Goal: Task Accomplishment & Management: Use online tool/utility

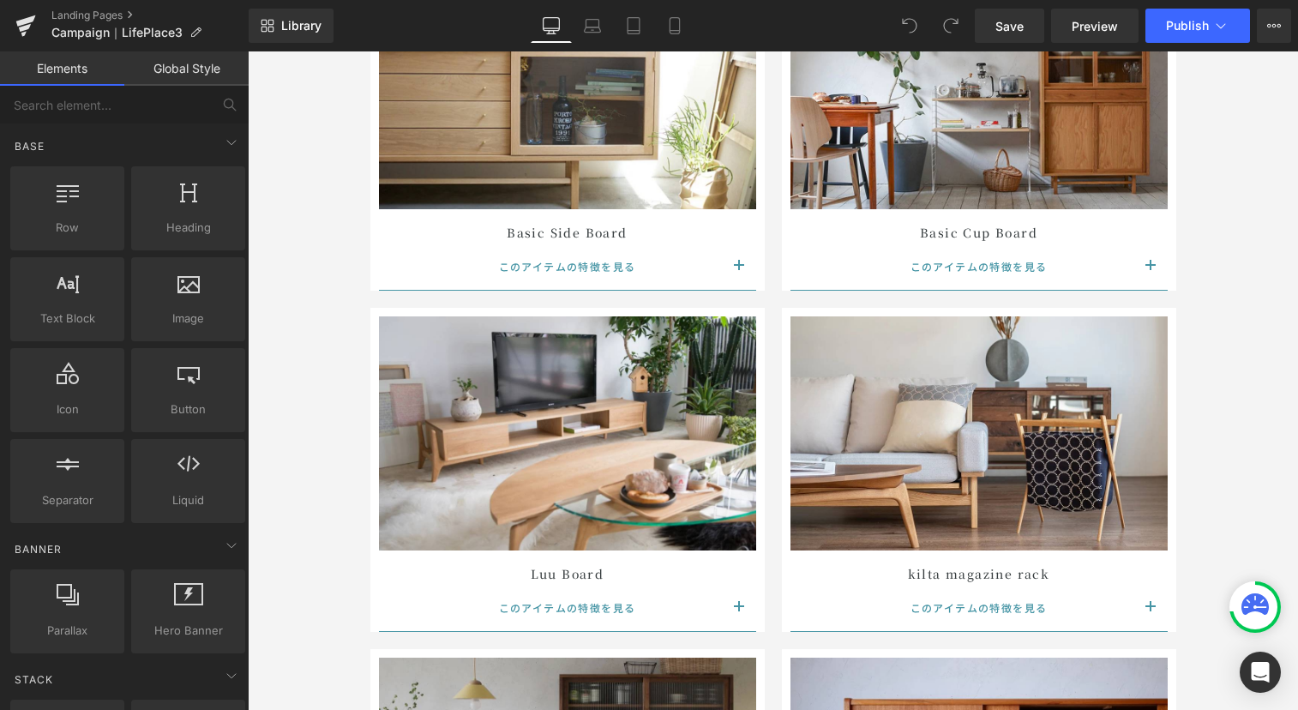
scroll to position [8828, 0]
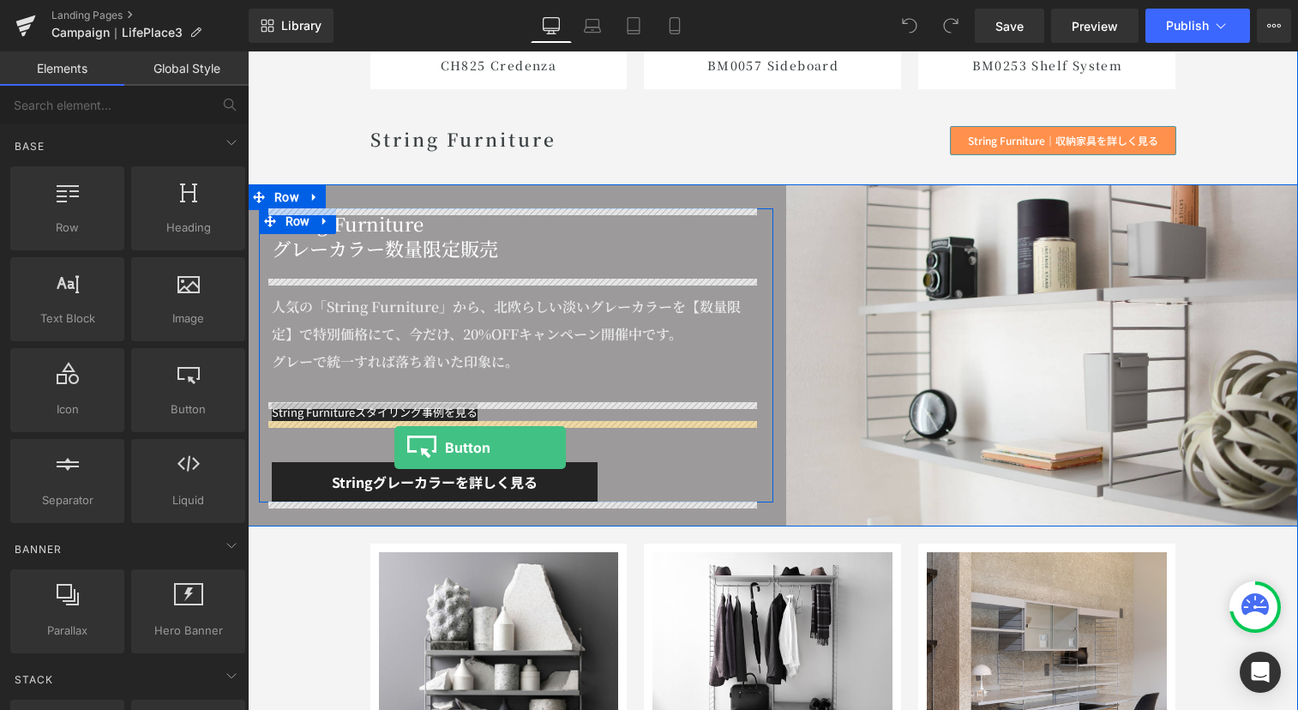
drag, startPoint x: 444, startPoint y: 457, endPoint x: 394, endPoint y: 448, distance: 50.6
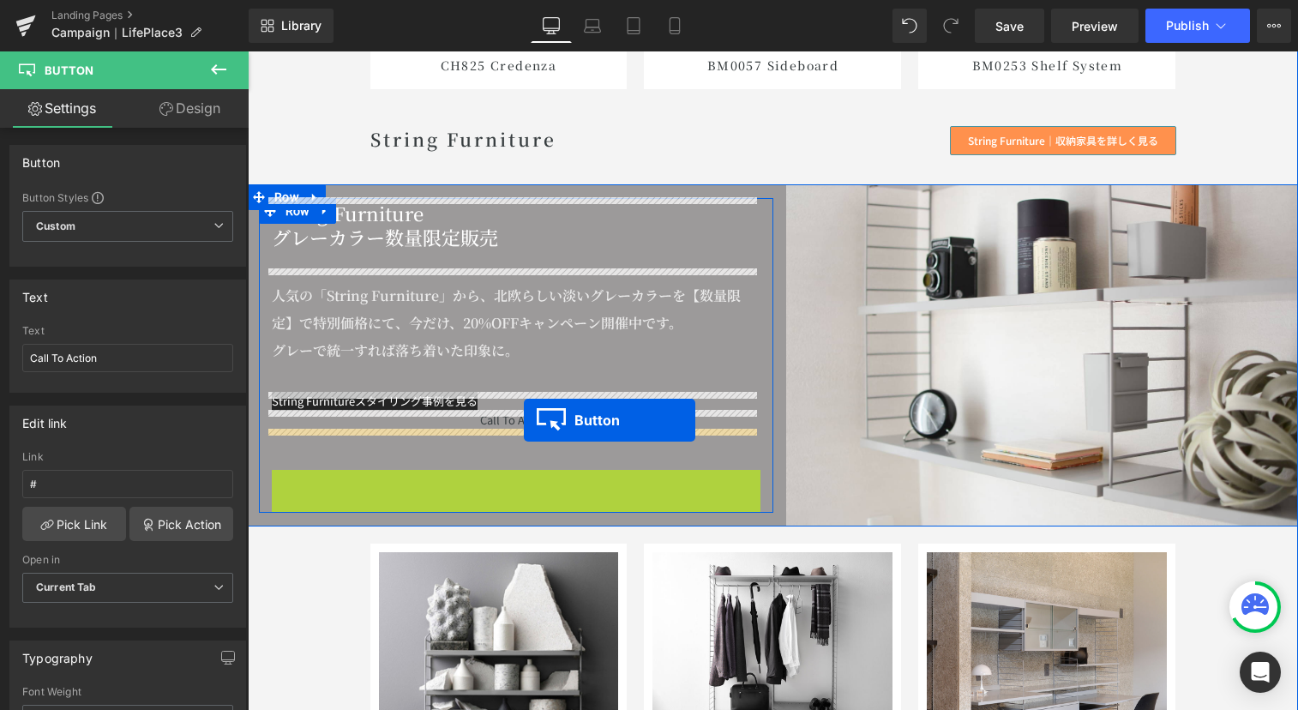
drag, startPoint x: 400, startPoint y: 492, endPoint x: 524, endPoint y: 420, distance: 143.0
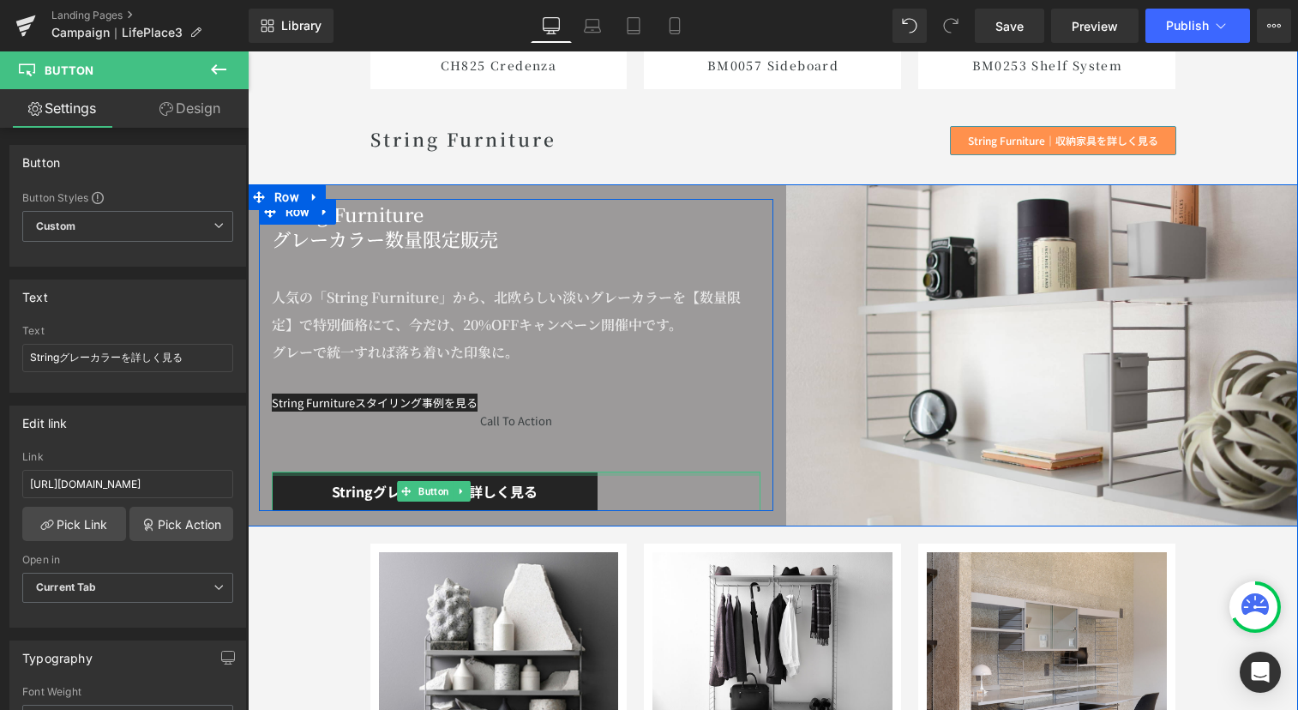
click at [495, 422] on div "Call To Action Button" at bounding box center [516, 421] width 489 height 18
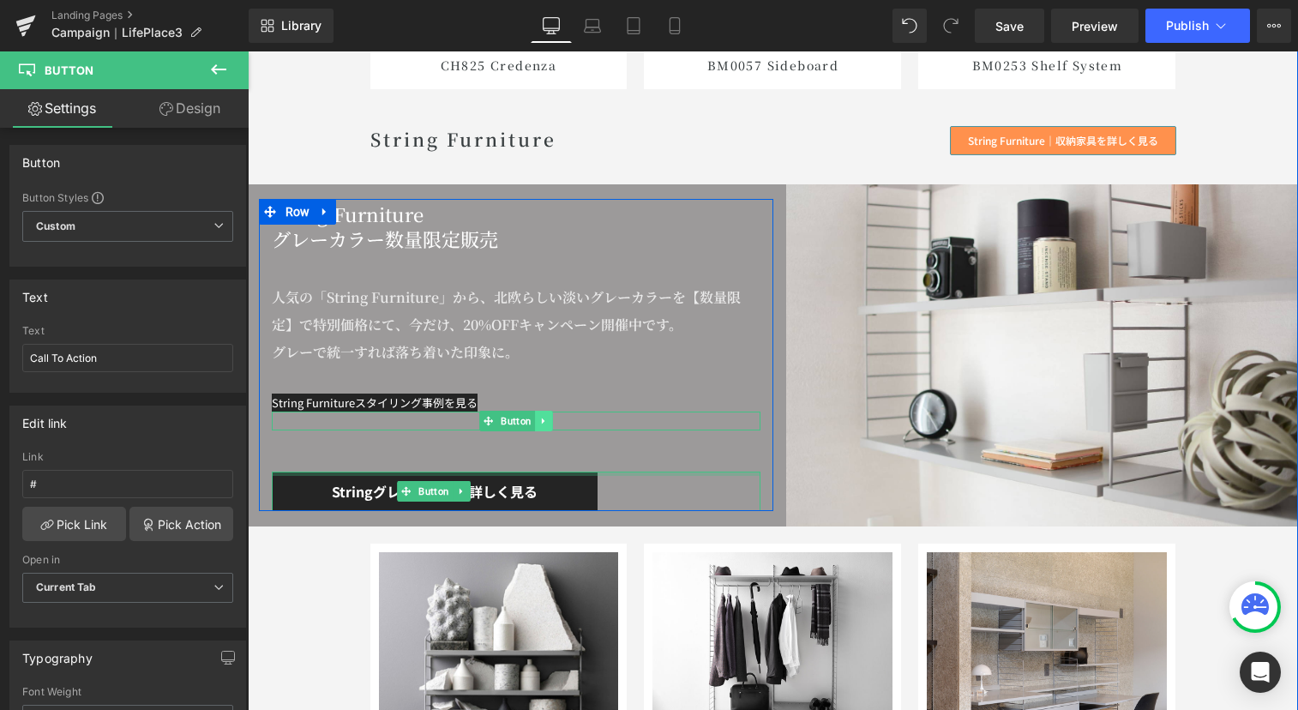
click at [534, 419] on link at bounding box center [543, 421] width 18 height 21
click at [548, 418] on icon at bounding box center [552, 421] width 9 height 10
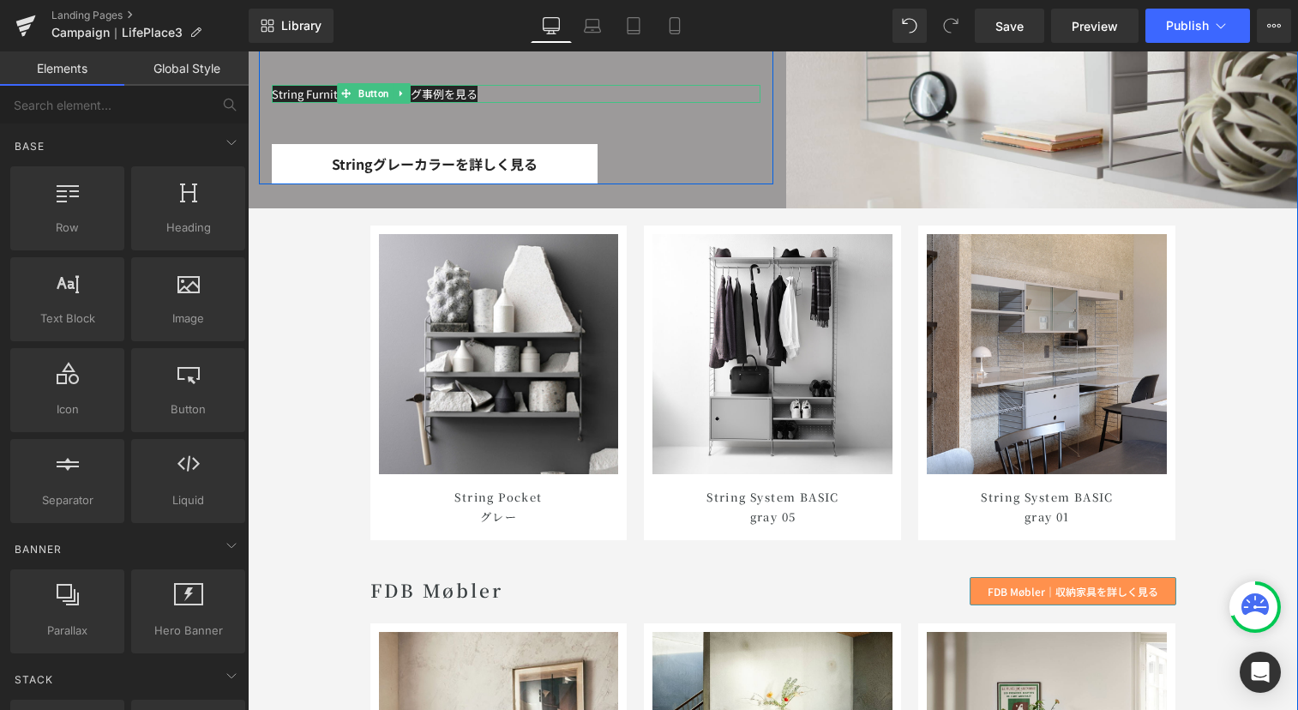
scroll to position [9134, 0]
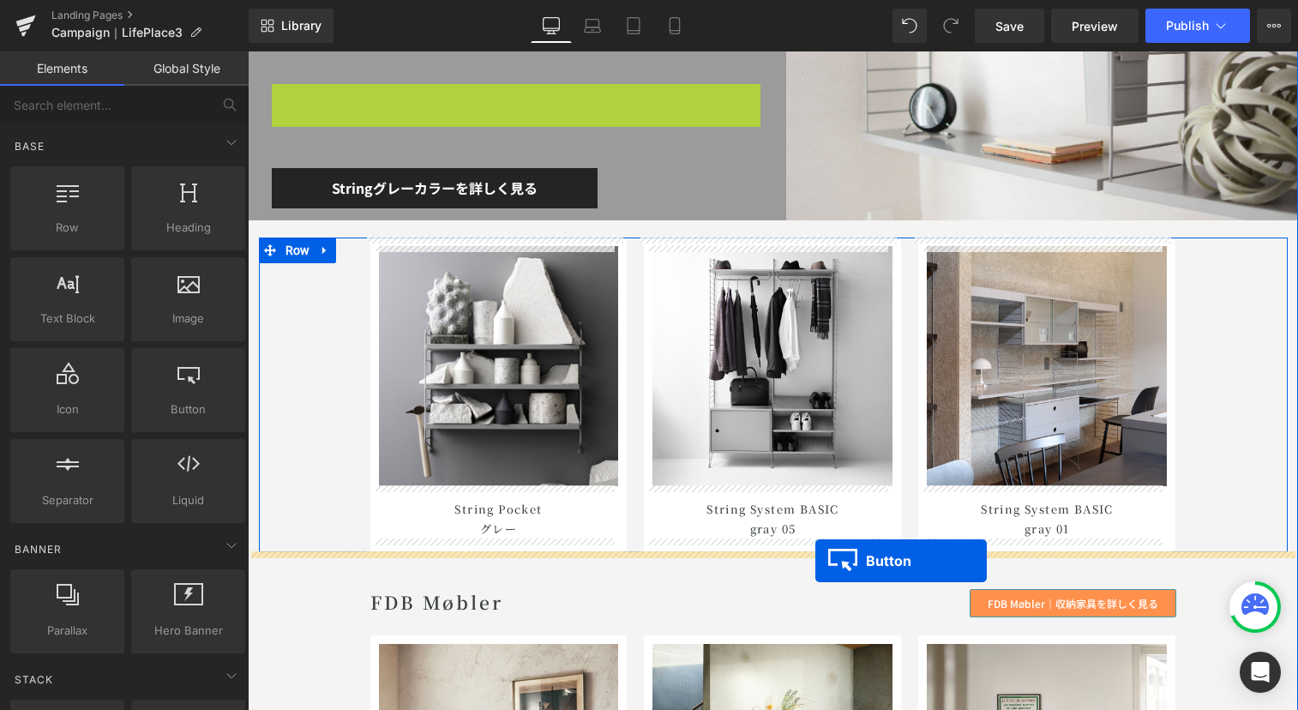
drag, startPoint x: 338, startPoint y: 95, endPoint x: 816, endPoint y: 561, distance: 667.1
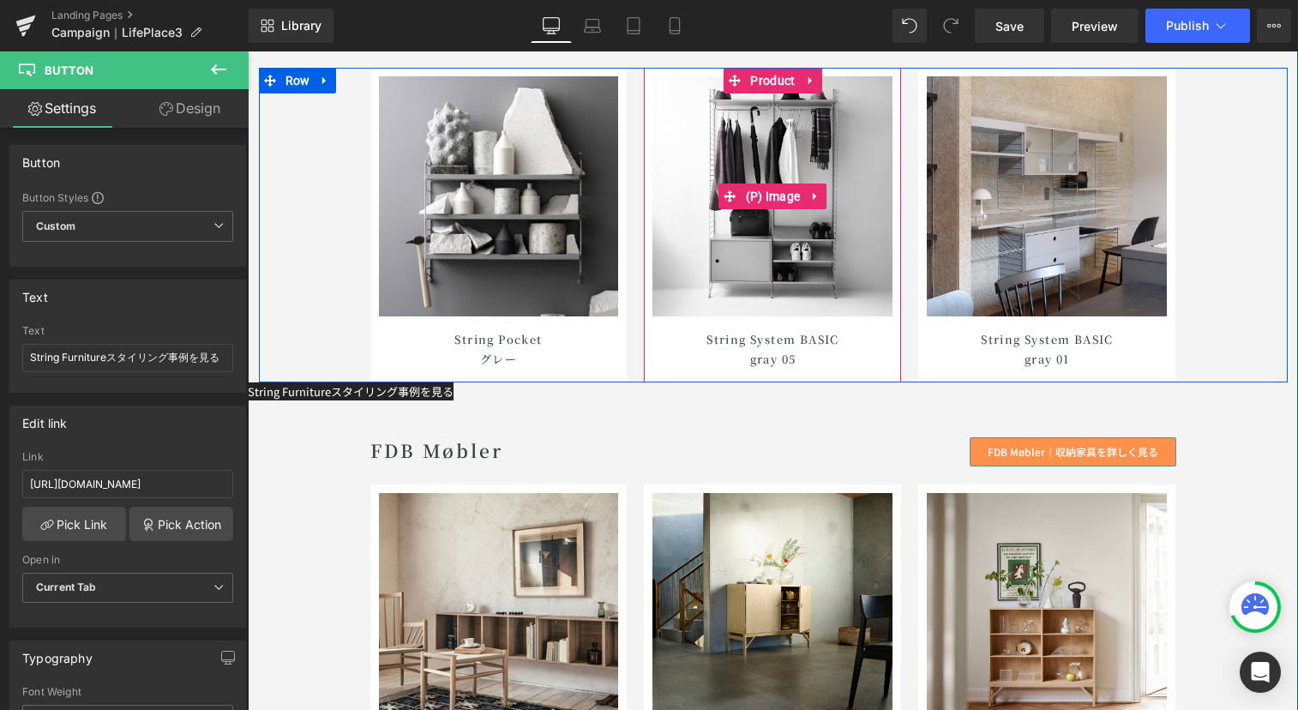
scroll to position [9315, 0]
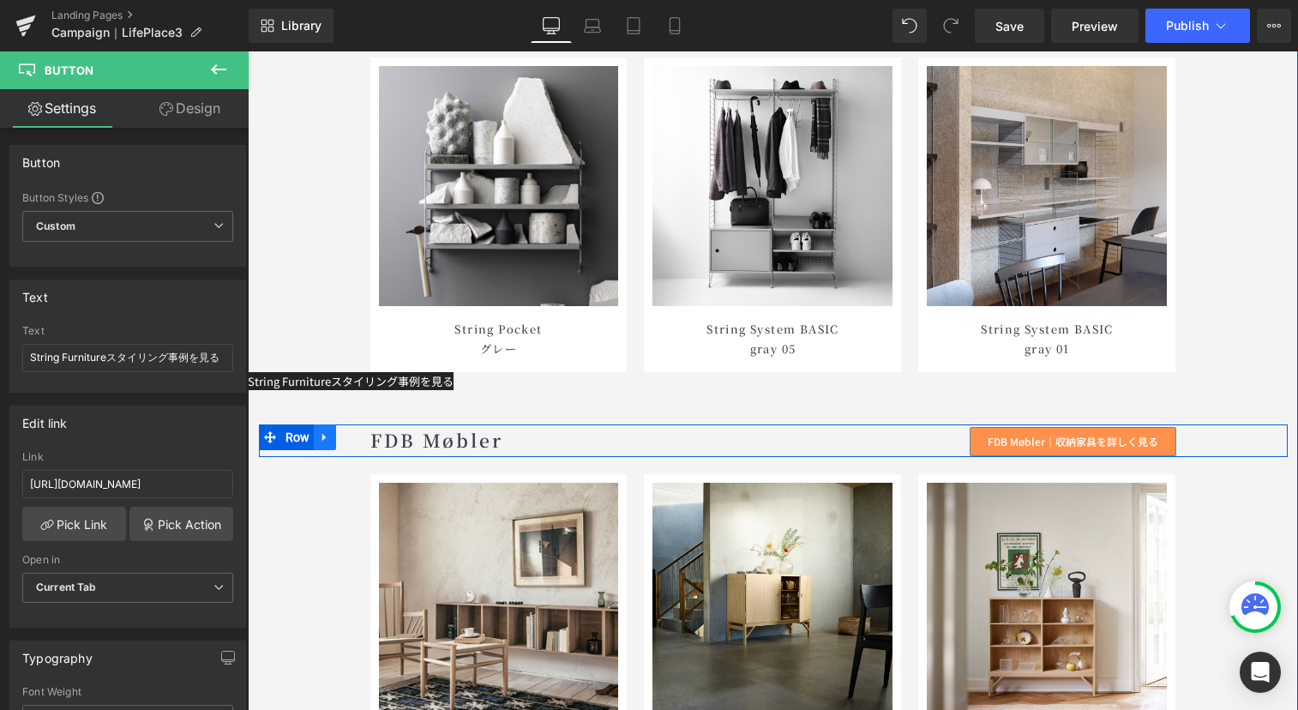
click at [319, 439] on icon at bounding box center [325, 436] width 12 height 13
click at [341, 437] on icon at bounding box center [347, 437] width 12 height 12
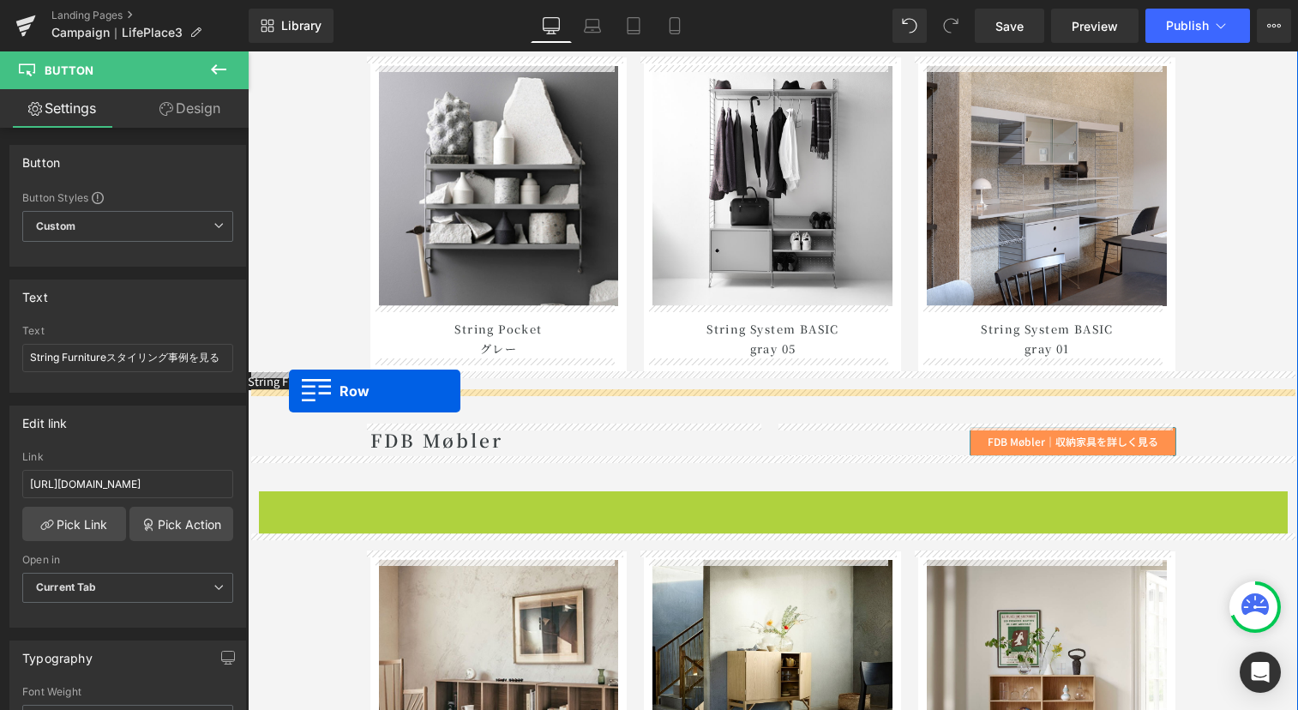
drag, startPoint x: 265, startPoint y: 509, endPoint x: 289, endPoint y: 391, distance: 119.9
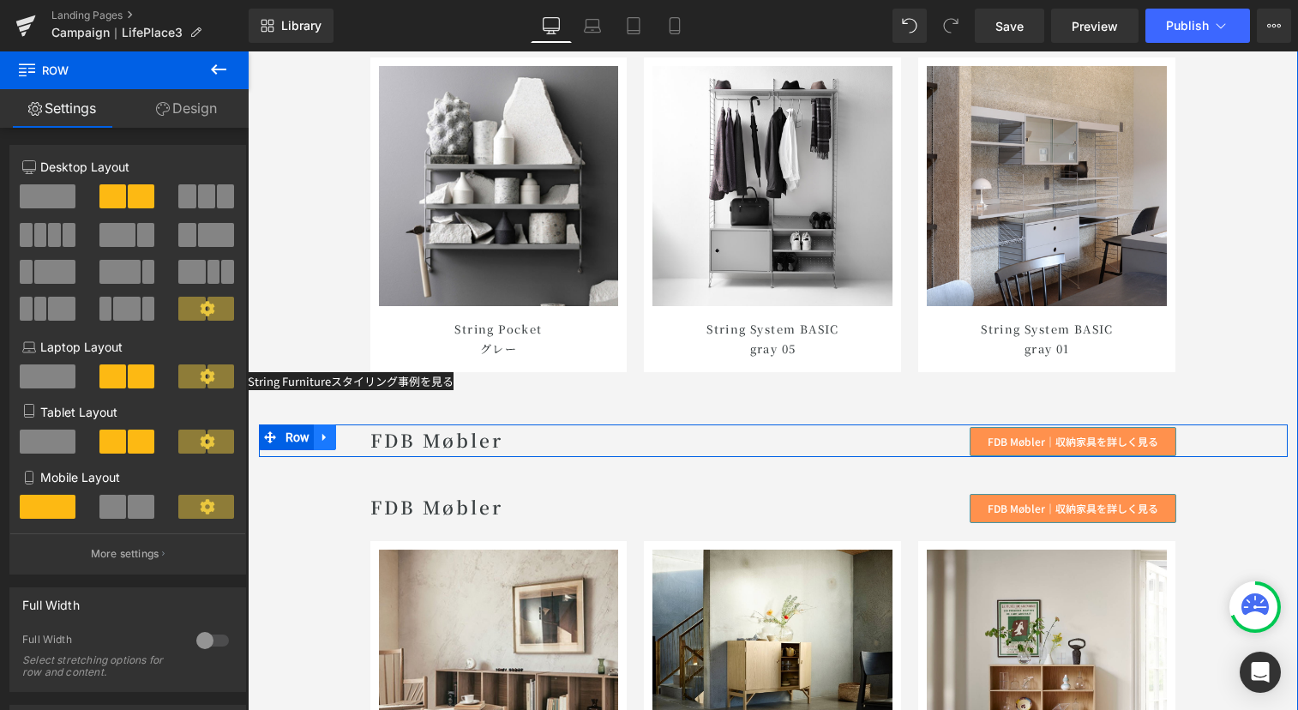
click at [322, 439] on icon at bounding box center [325, 436] width 12 height 13
click at [364, 436] on icon at bounding box center [370, 437] width 12 height 12
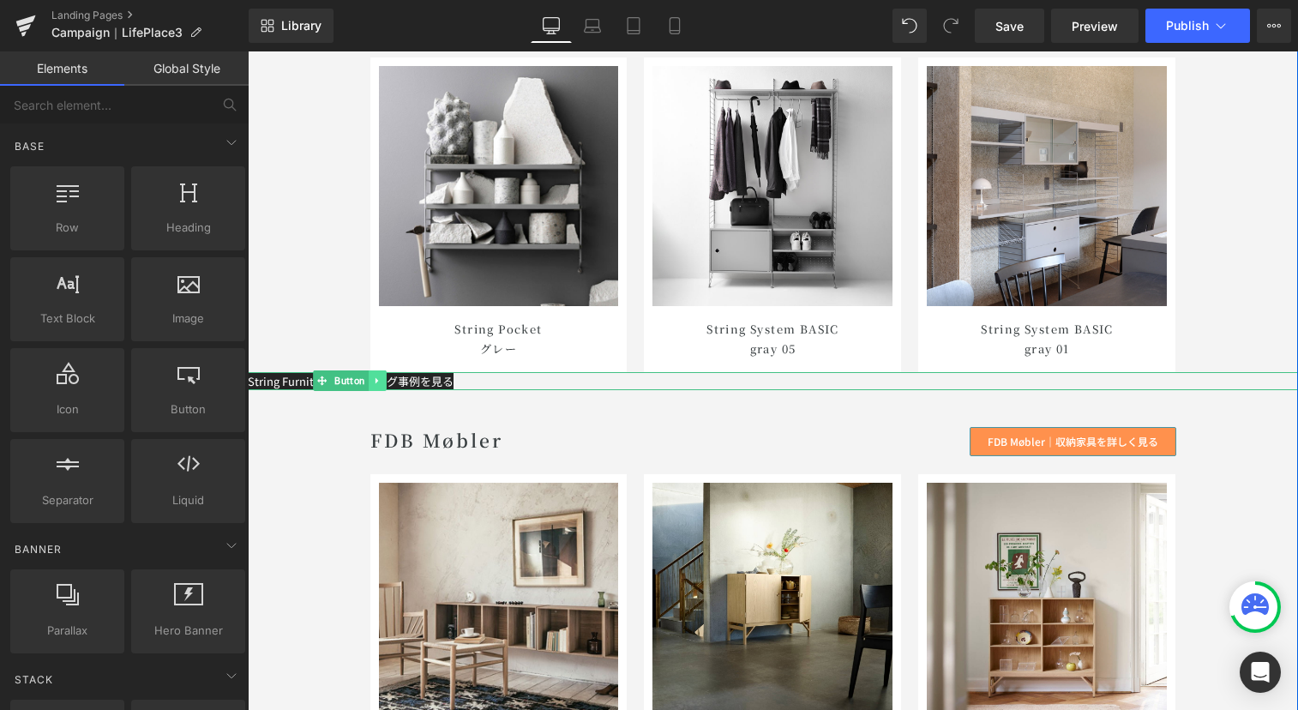
click at [373, 389] on link at bounding box center [378, 380] width 18 height 21
click at [378, 386] on link at bounding box center [386, 380] width 18 height 21
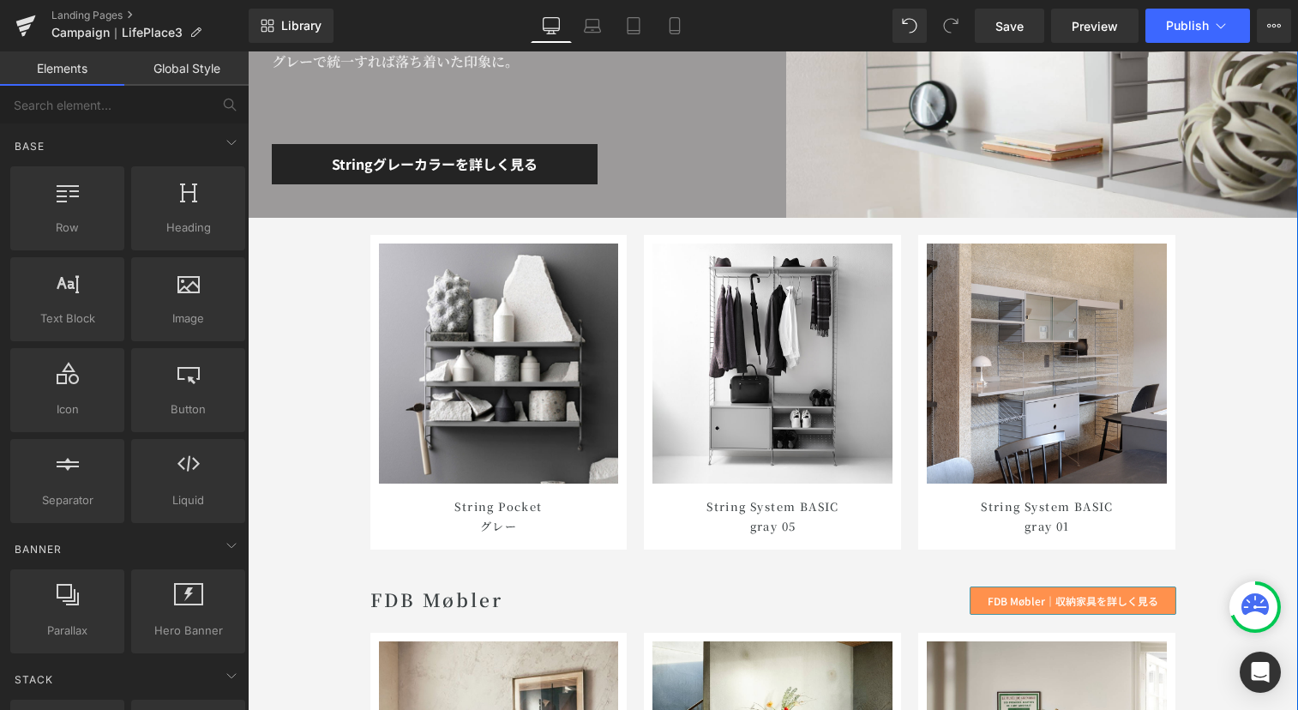
scroll to position [8883, 0]
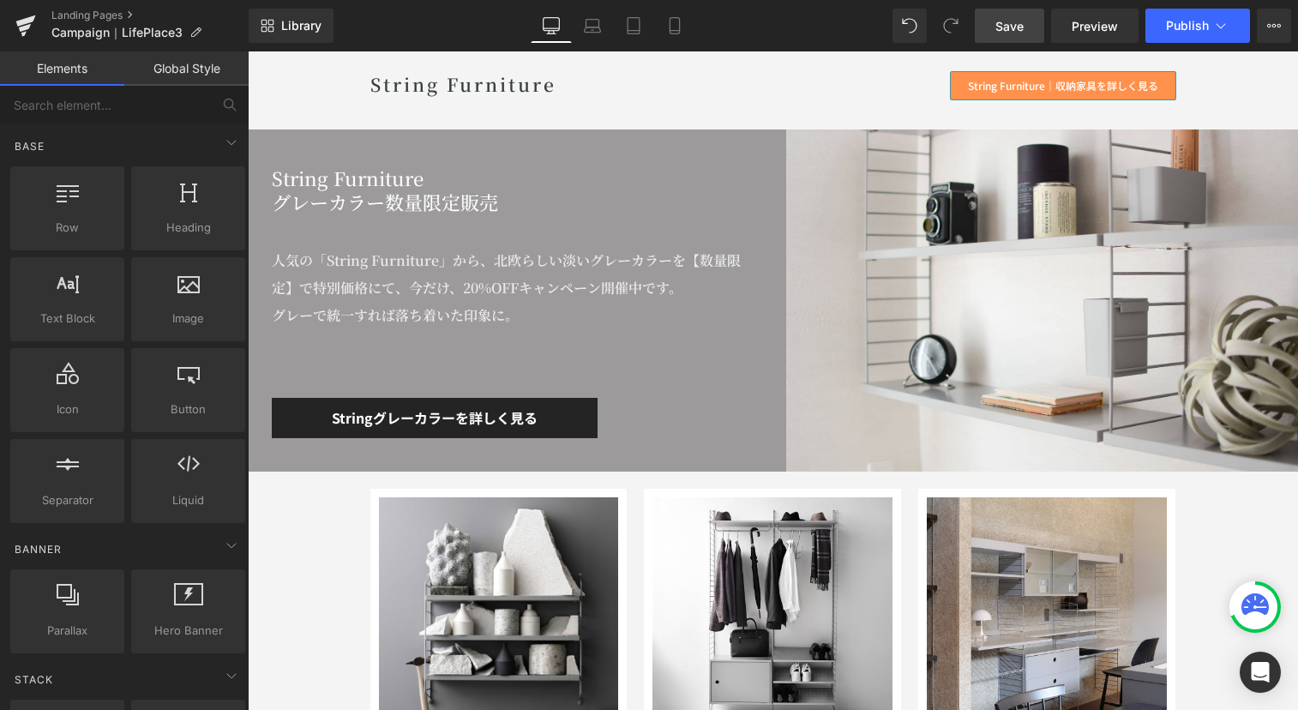
click at [1018, 20] on span "Save" at bounding box center [1010, 26] width 28 height 18
click at [98, 17] on link "Landing Pages" at bounding box center [149, 16] width 197 height 14
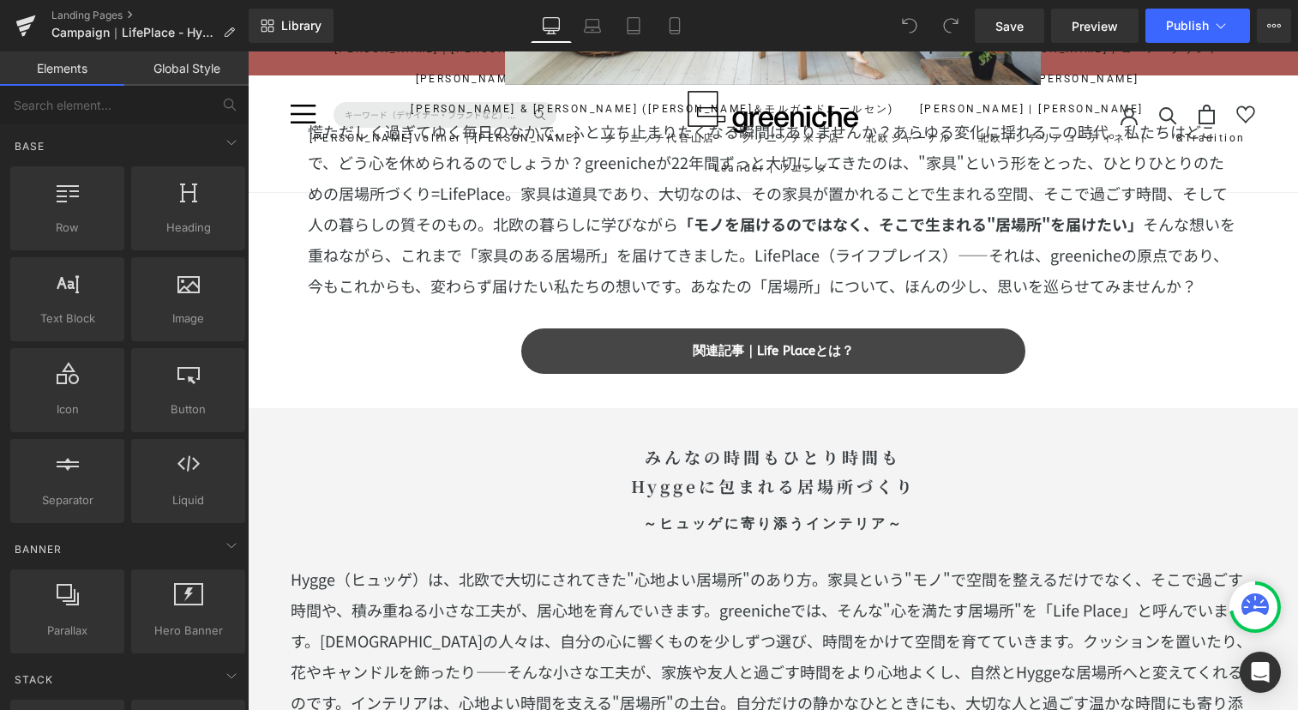
scroll to position [1573, 0]
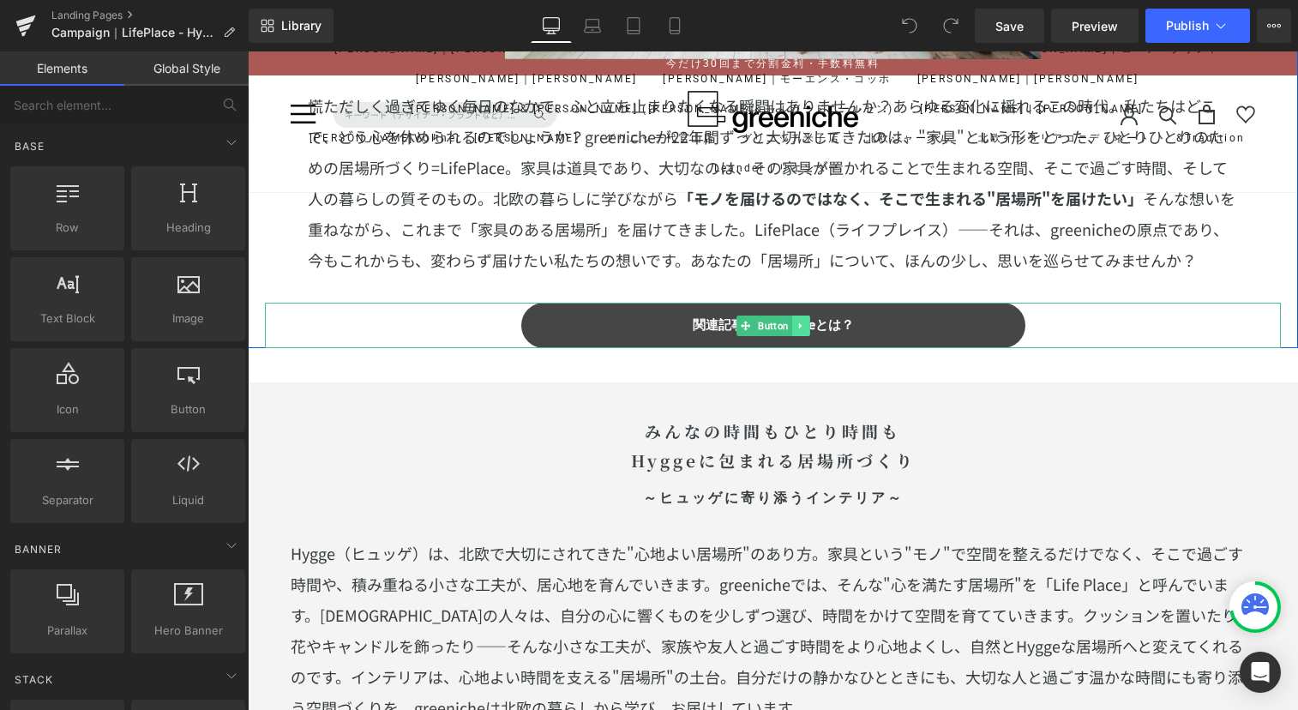
click at [798, 330] on link at bounding box center [801, 326] width 18 height 21
click at [769, 325] on icon at bounding box center [773, 325] width 9 height 9
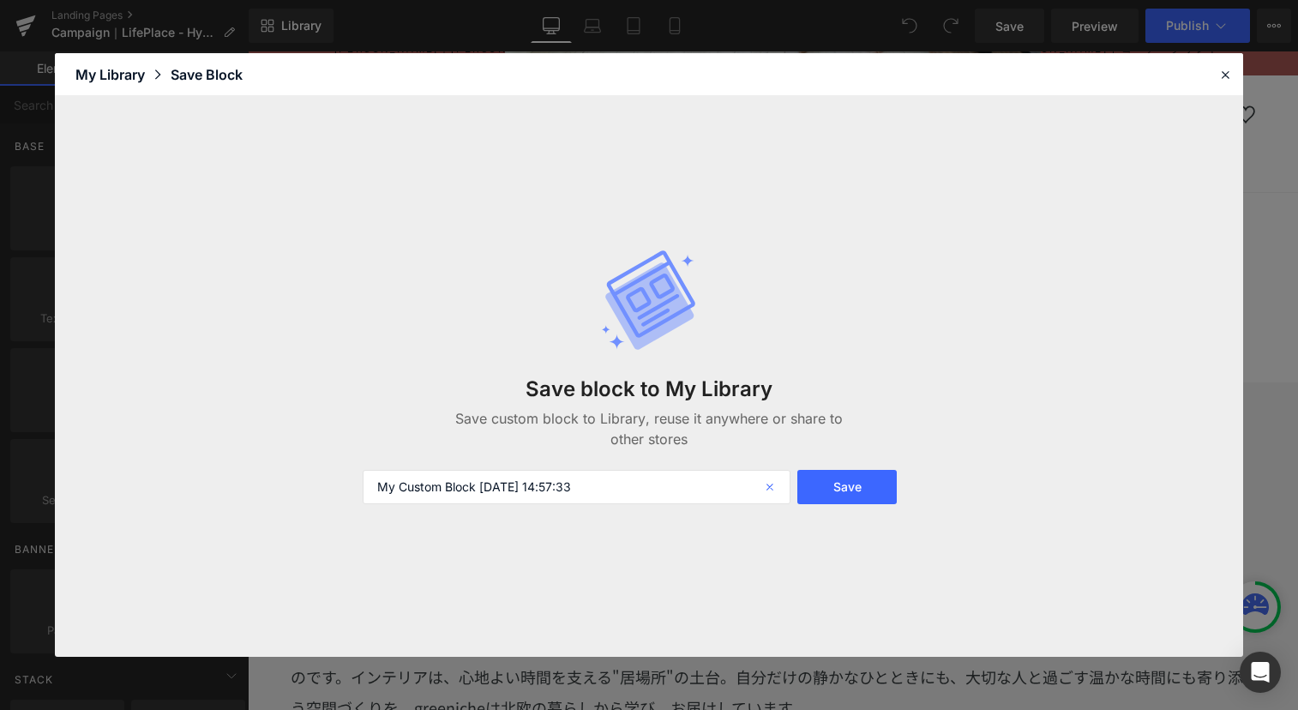
click at [765, 482] on icon at bounding box center [772, 487] width 38 height 34
click at [675, 487] on input "My Custom Block 2025-09-18 14:57:33" at bounding box center [577, 487] width 429 height 34
type input "台"
type input "大ボタン"
click at [884, 484] on button "Save" at bounding box center [847, 487] width 99 height 34
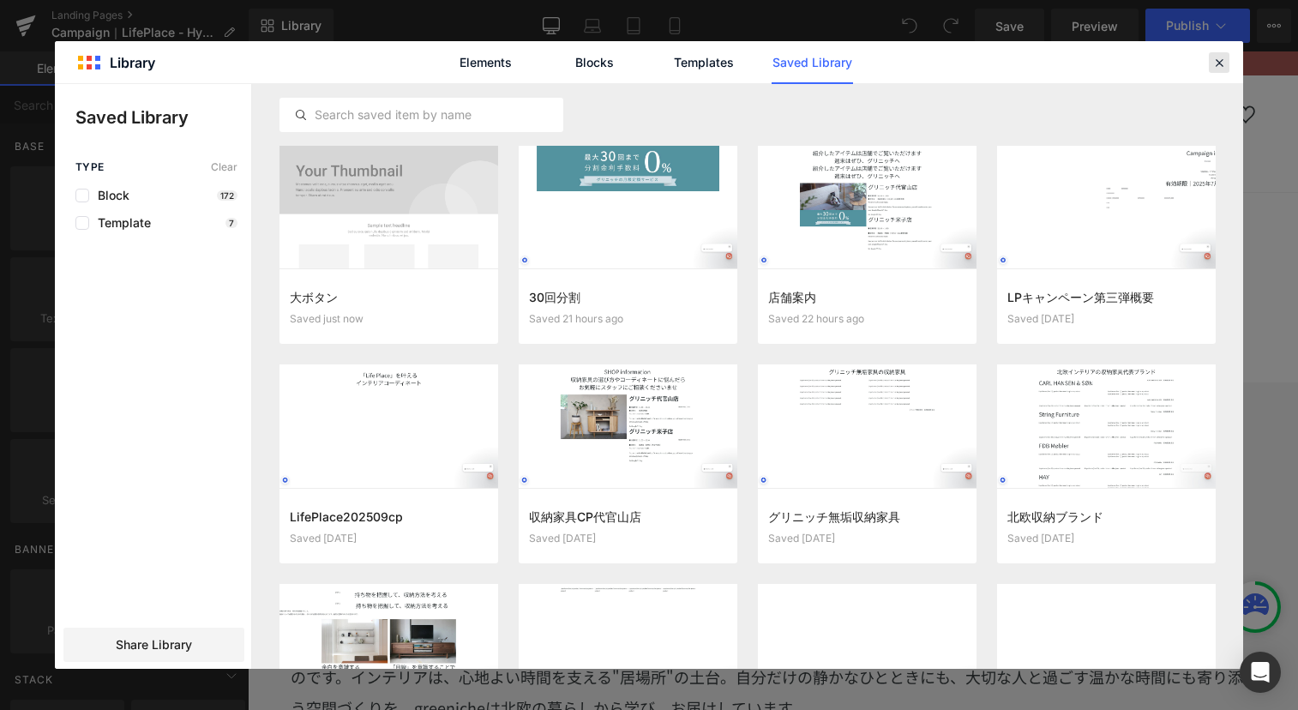
click at [1224, 61] on icon at bounding box center [1219, 62] width 15 height 15
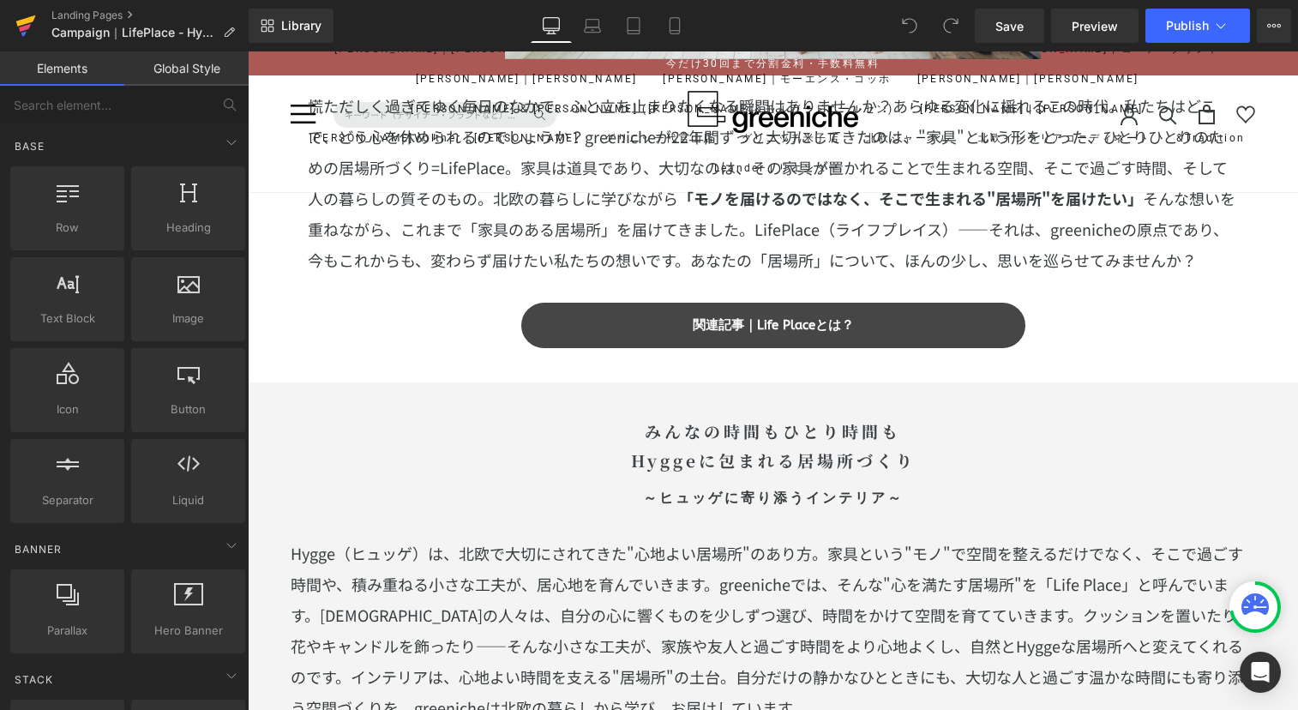
click at [48, 12] on link at bounding box center [25, 25] width 51 height 51
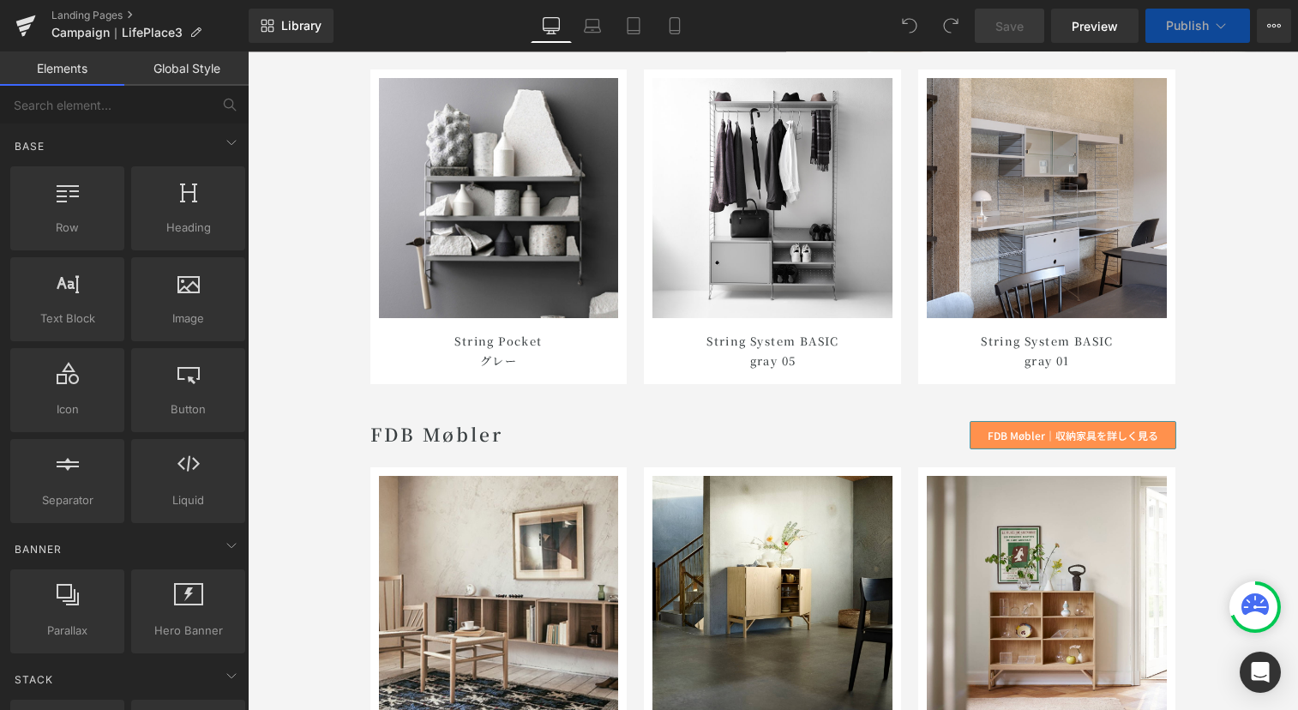
scroll to position [9438, 0]
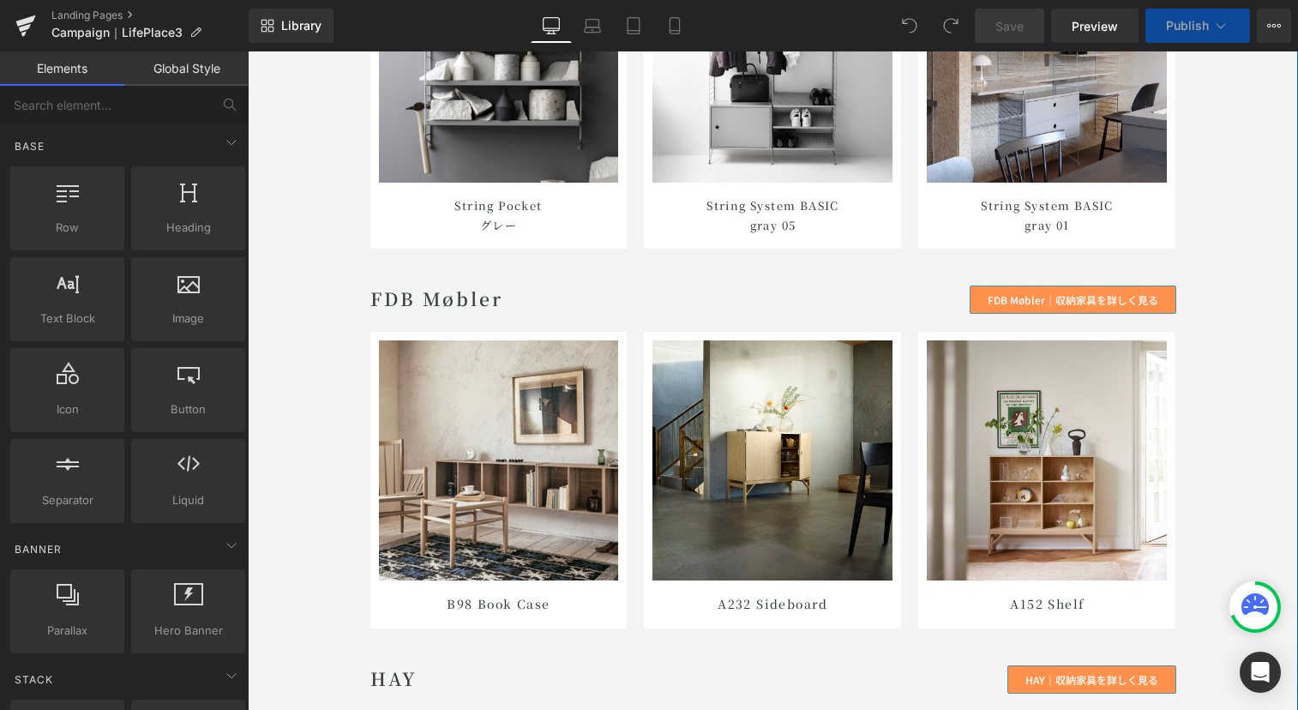
click at [648, 261] on div "北欧インテリアの収納家具代表ブランド Heading [PERSON_NAME] & SØN Heading [PERSON_NAME] & [PERSON_…" at bounding box center [773, 48] width 1050 height 1964
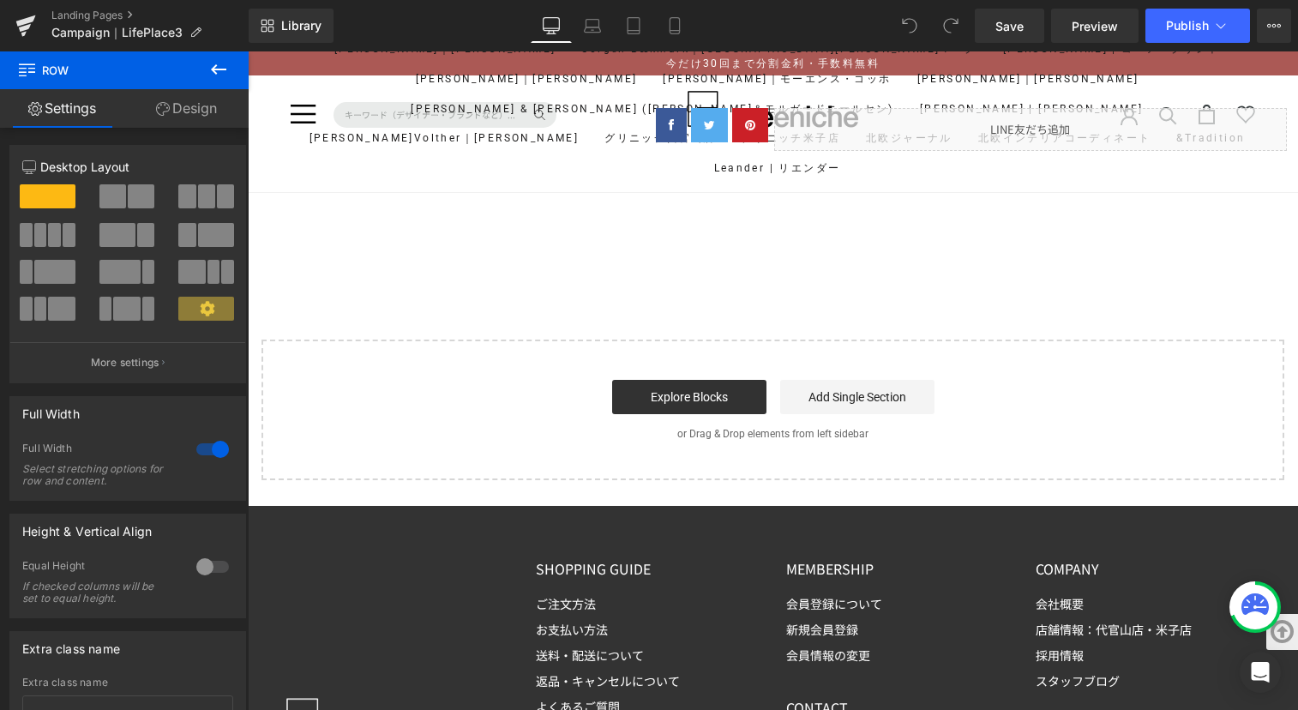
scroll to position [12757, 0]
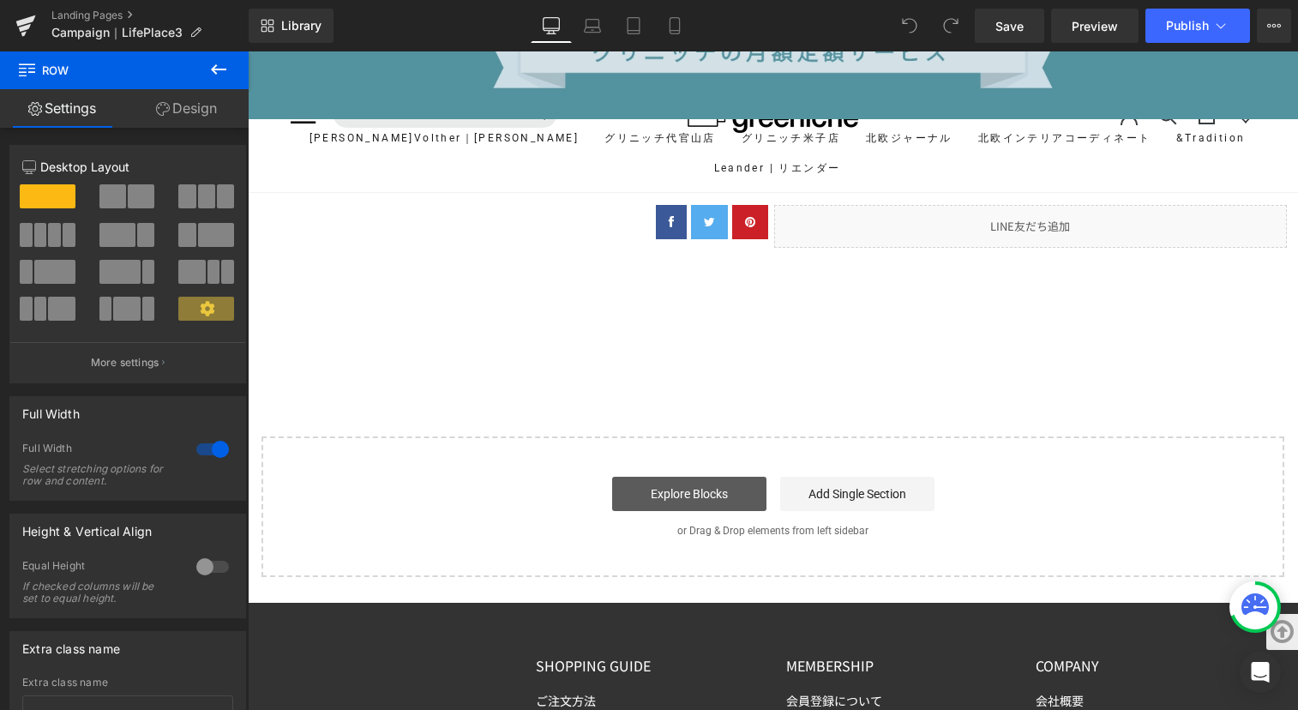
click at [682, 477] on link "Explore Blocks" at bounding box center [689, 494] width 154 height 34
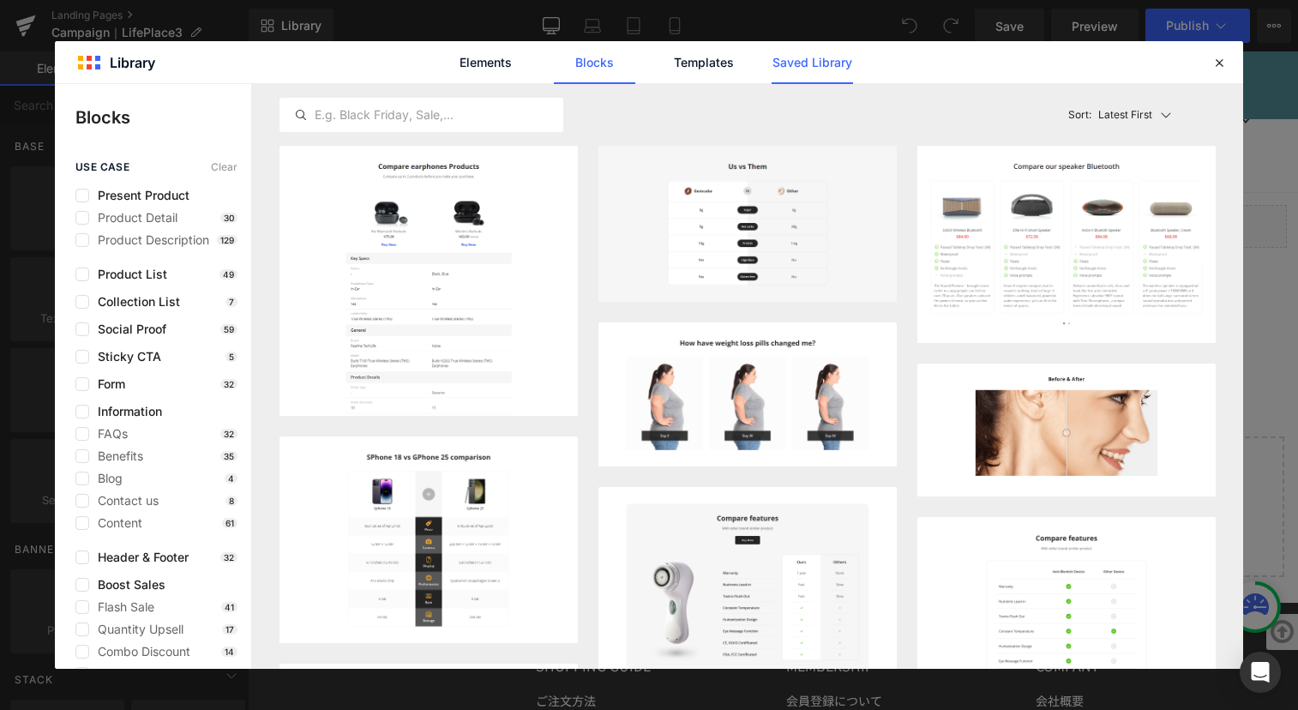
click at [792, 64] on link "Saved Library" at bounding box center [812, 62] width 81 height 43
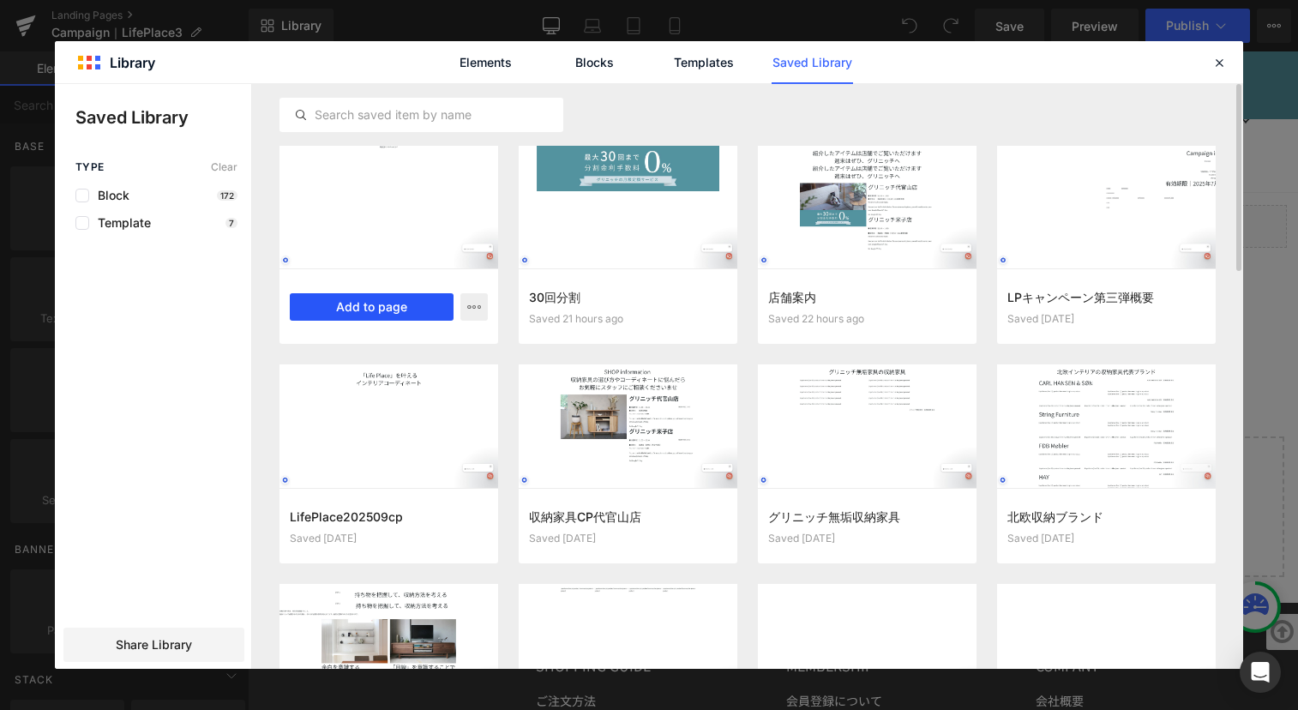
click at [391, 314] on button "Add to page" at bounding box center [372, 306] width 164 height 27
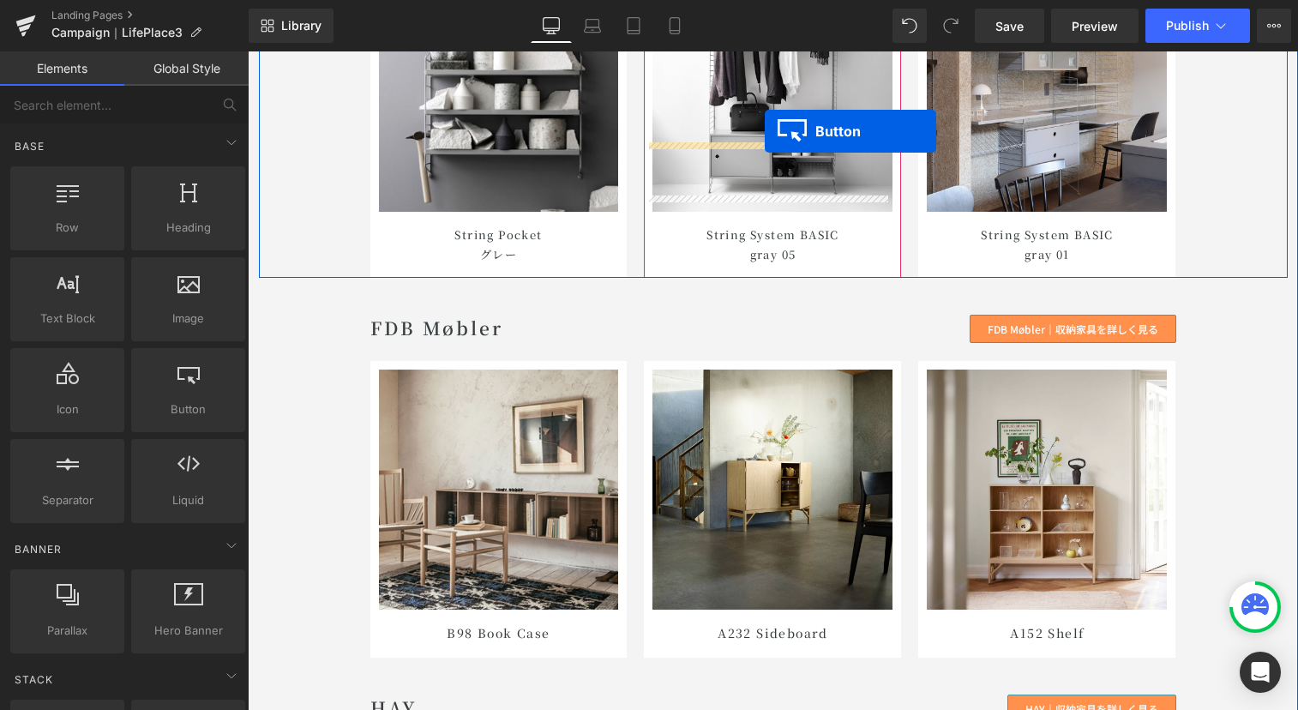
scroll to position [9289, 0]
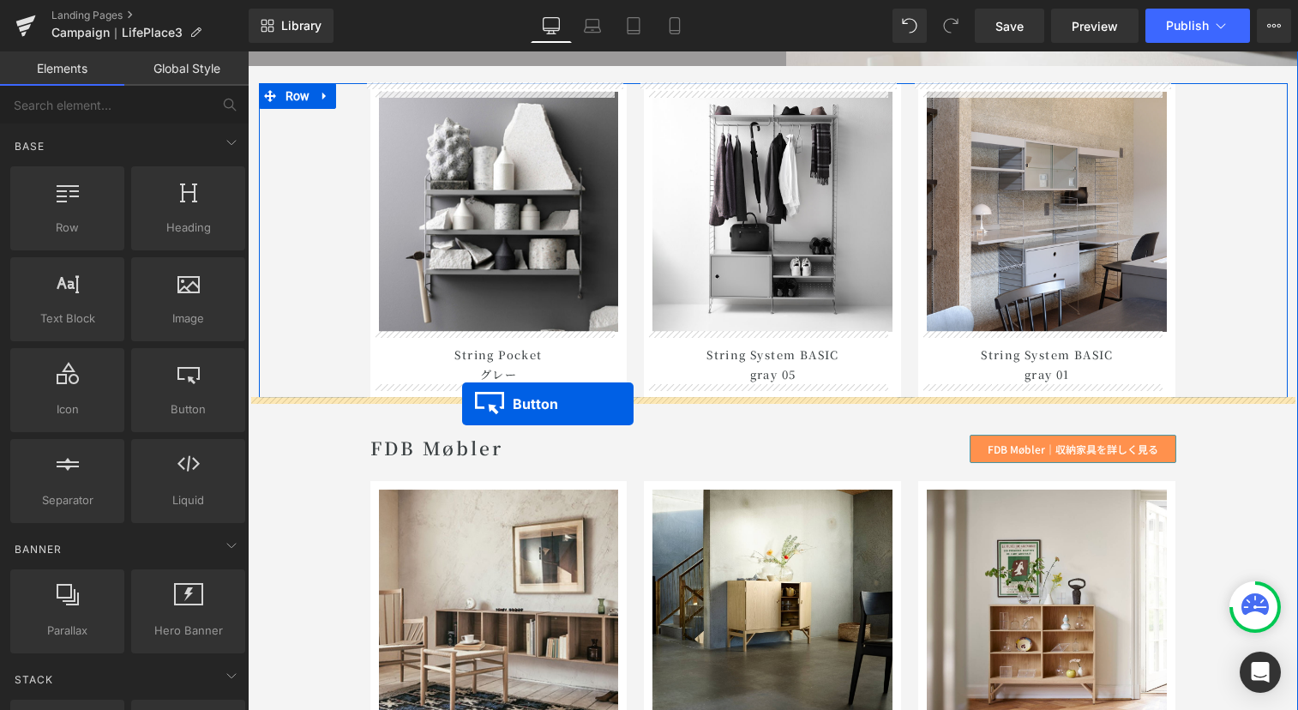
drag, startPoint x: 737, startPoint y: 412, endPoint x: 462, endPoint y: 404, distance: 275.4
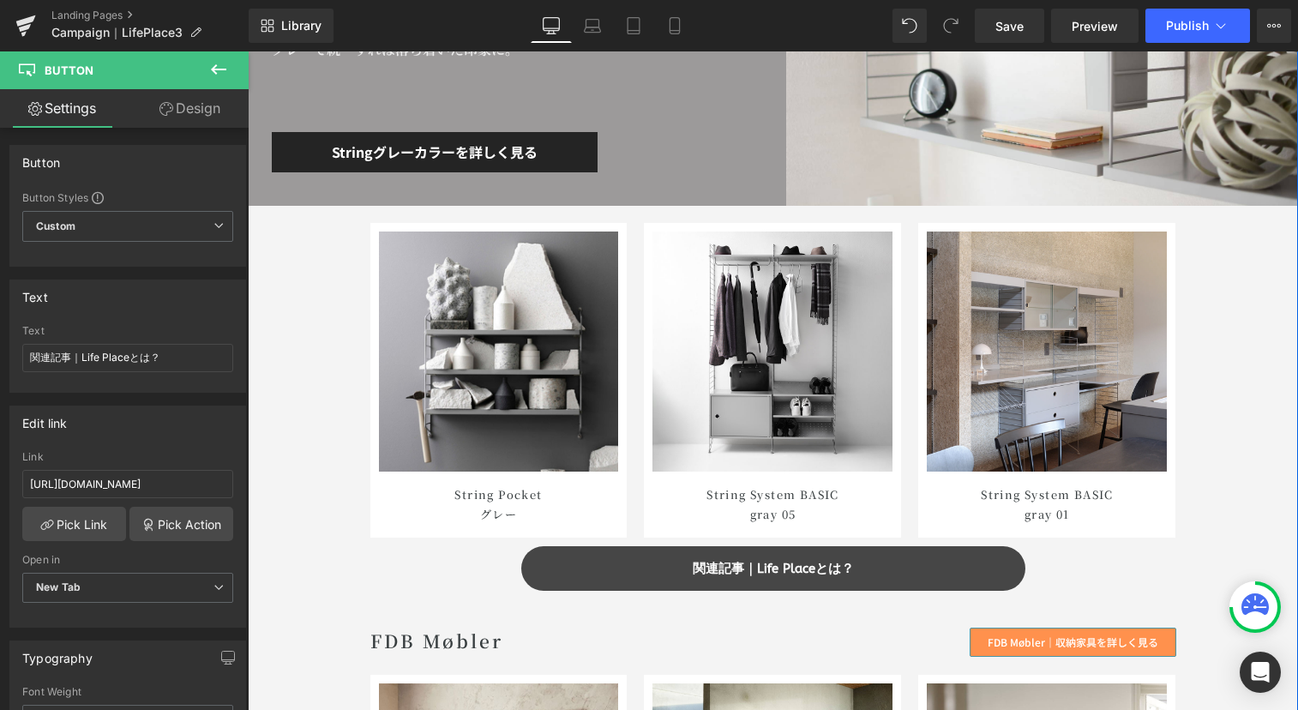
scroll to position [9150, 0]
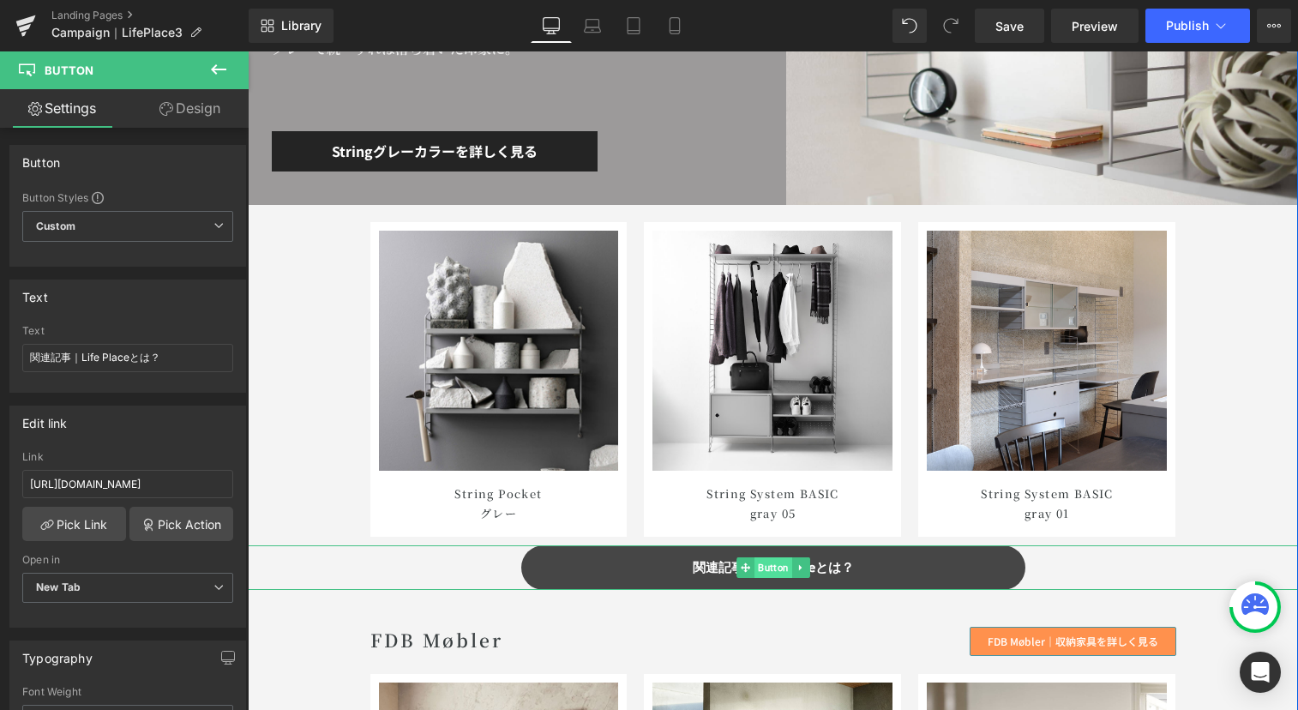
click at [771, 572] on span "Button" at bounding box center [774, 567] width 38 height 21
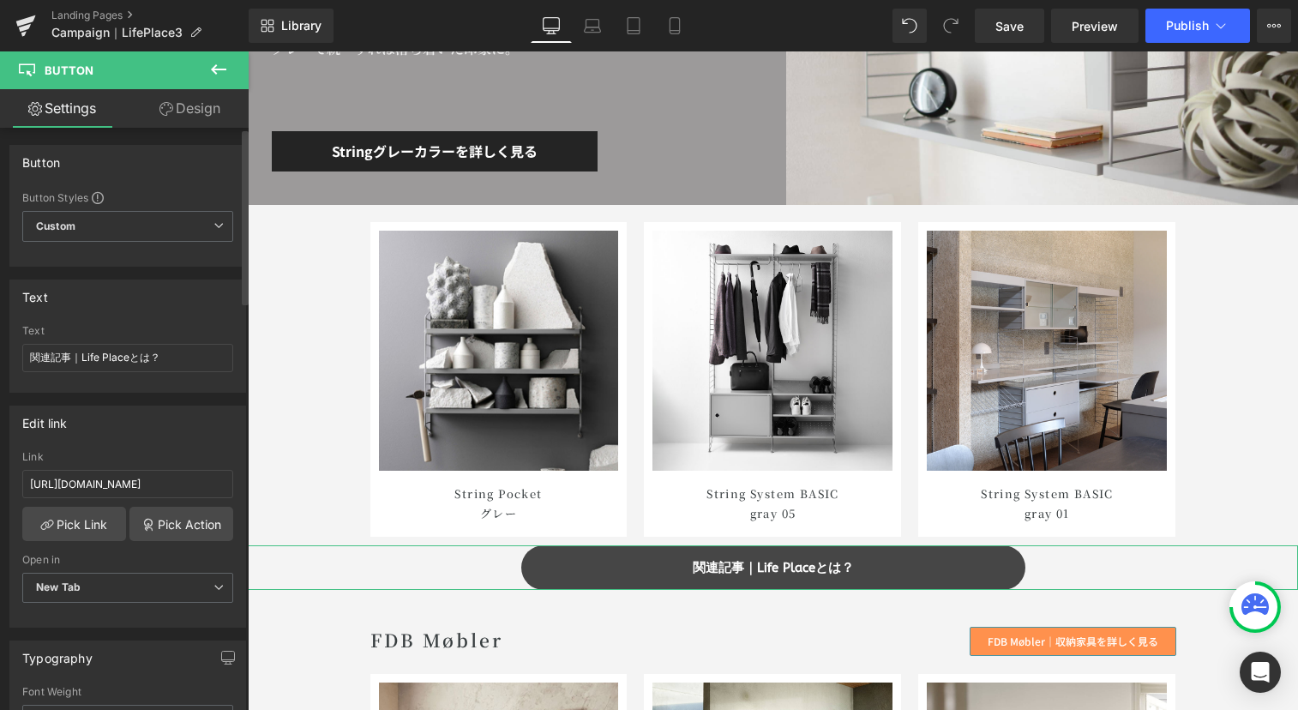
click at [166, 374] on div "Text 関連記事｜Life Placeとは？" at bounding box center [127, 358] width 211 height 67
click at [165, 357] on input "関連記事｜Life Placeとは？" at bounding box center [127, 358] width 211 height 28
paste input "String Furnitureスタイリング事例を見る"
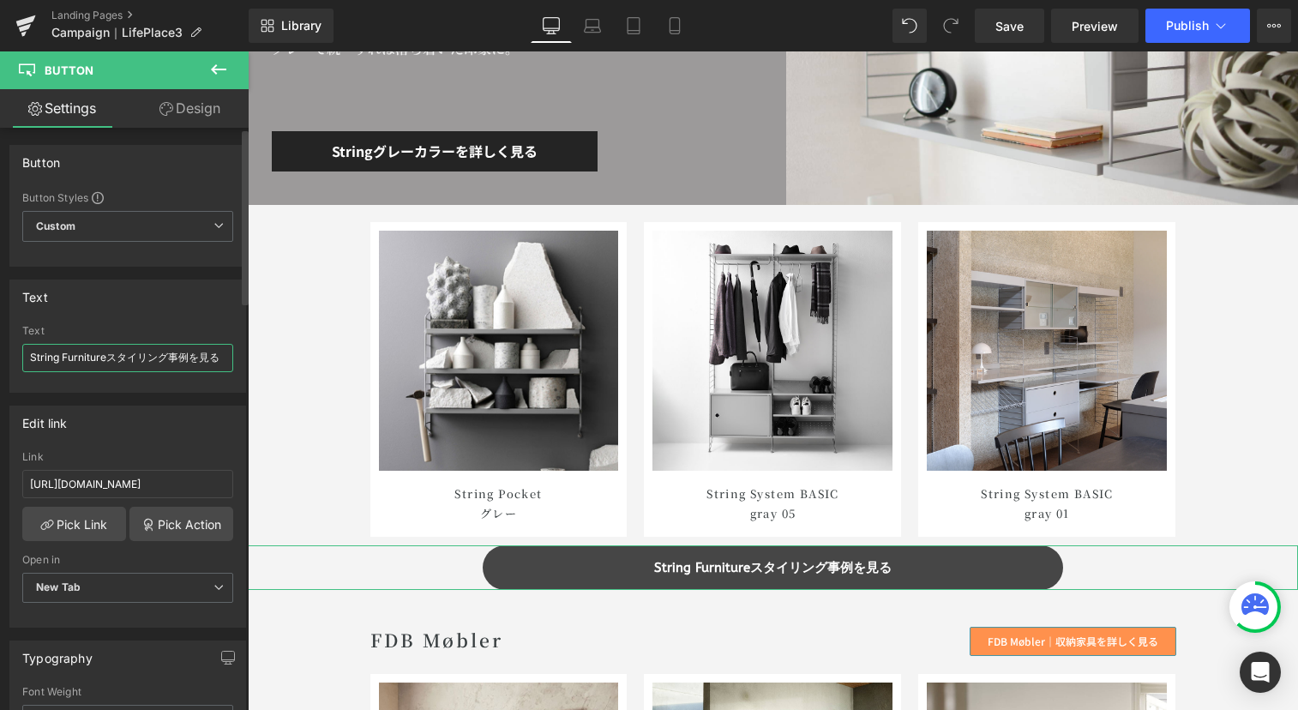
click at [198, 361] on input "String Furnitureスタイリング事例を見る" at bounding box center [127, 358] width 211 height 28
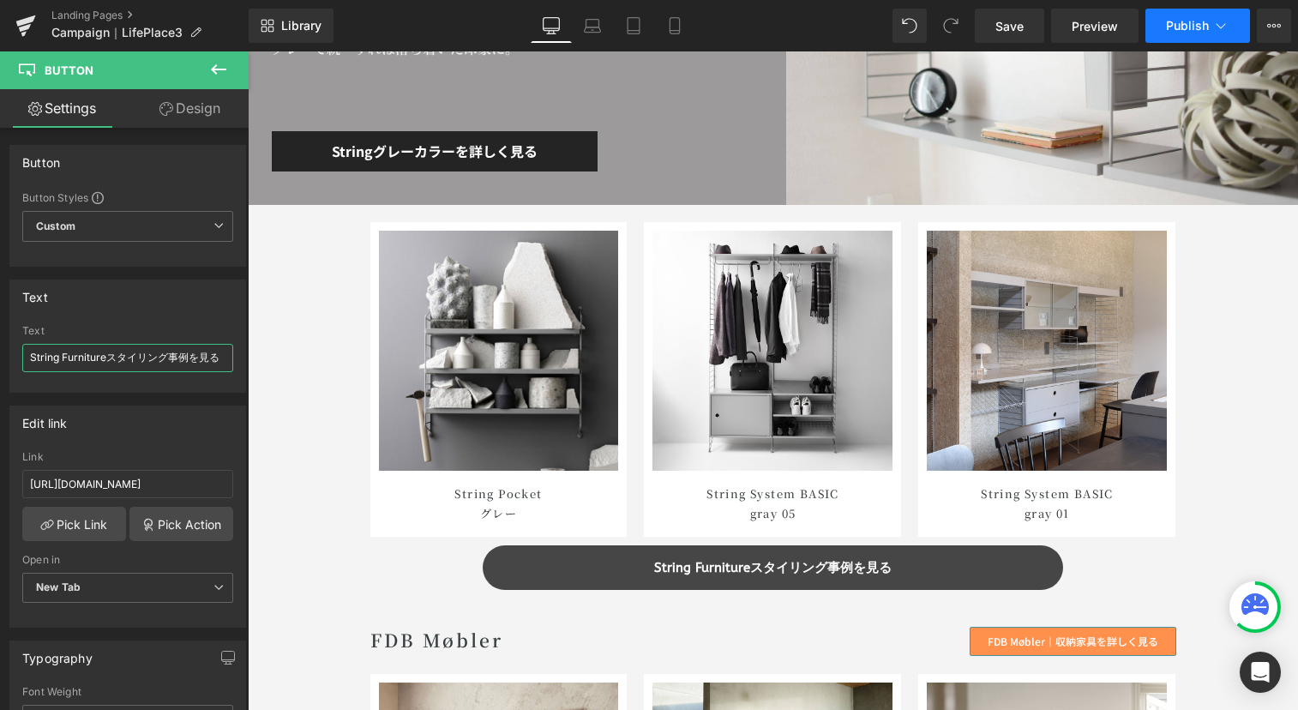
type input "String Furnitureスタイリング事例を見る"
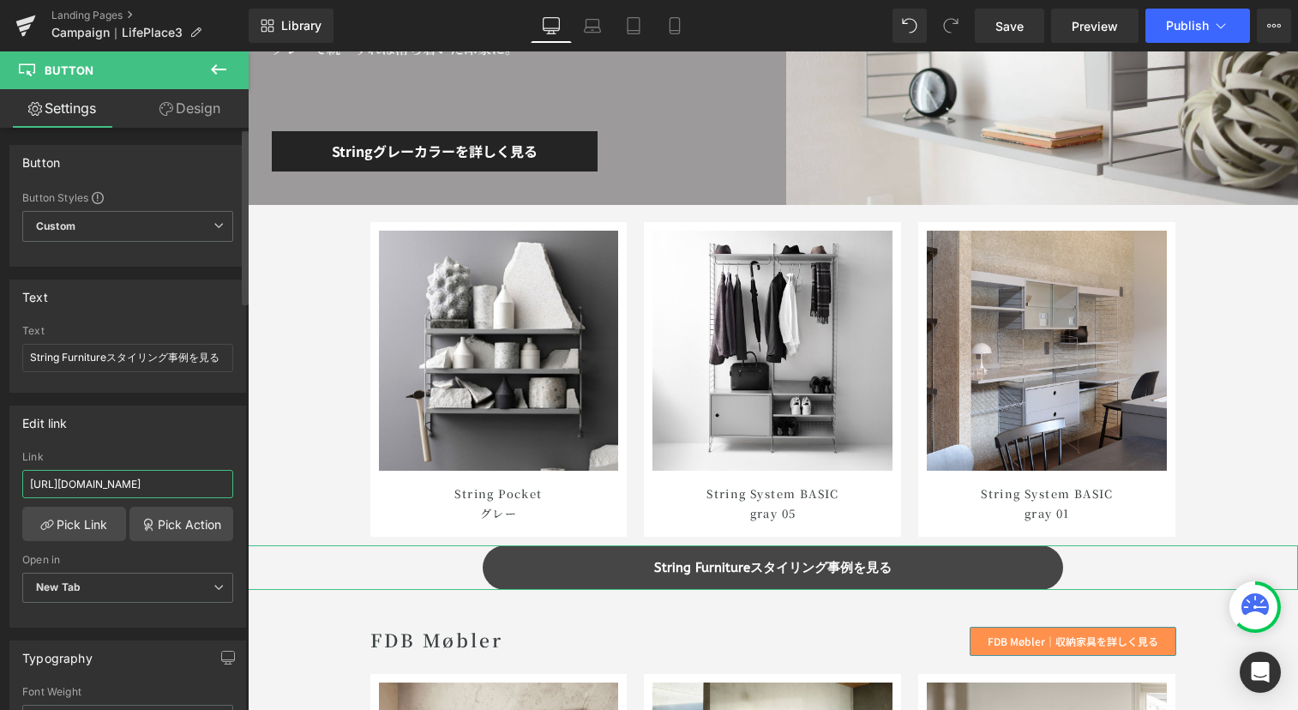
click at [129, 481] on input "[URL][DOMAIN_NAME]" at bounding box center [127, 484] width 211 height 28
click at [131, 480] on input "[URL][DOMAIN_NAME]" at bounding box center [127, 484] width 211 height 28
click at [132, 480] on input "[URL][DOMAIN_NAME]" at bounding box center [127, 484] width 211 height 28
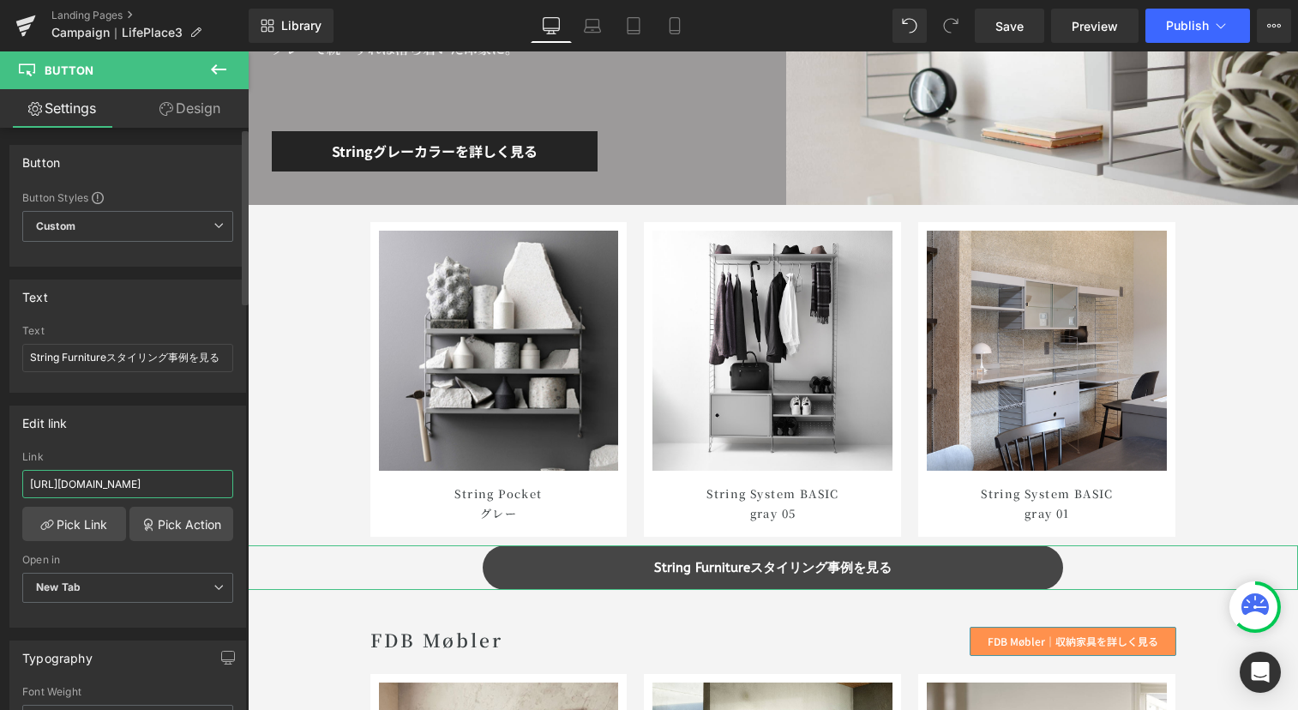
click at [132, 480] on input "[URL][DOMAIN_NAME]" at bounding box center [127, 484] width 211 height 28
paste input "coordination/tagged/%E3%83%96%E3%83%A9%E3%83%B3%E3%83%89_string"
type input "[URL][DOMAIN_NAME]"
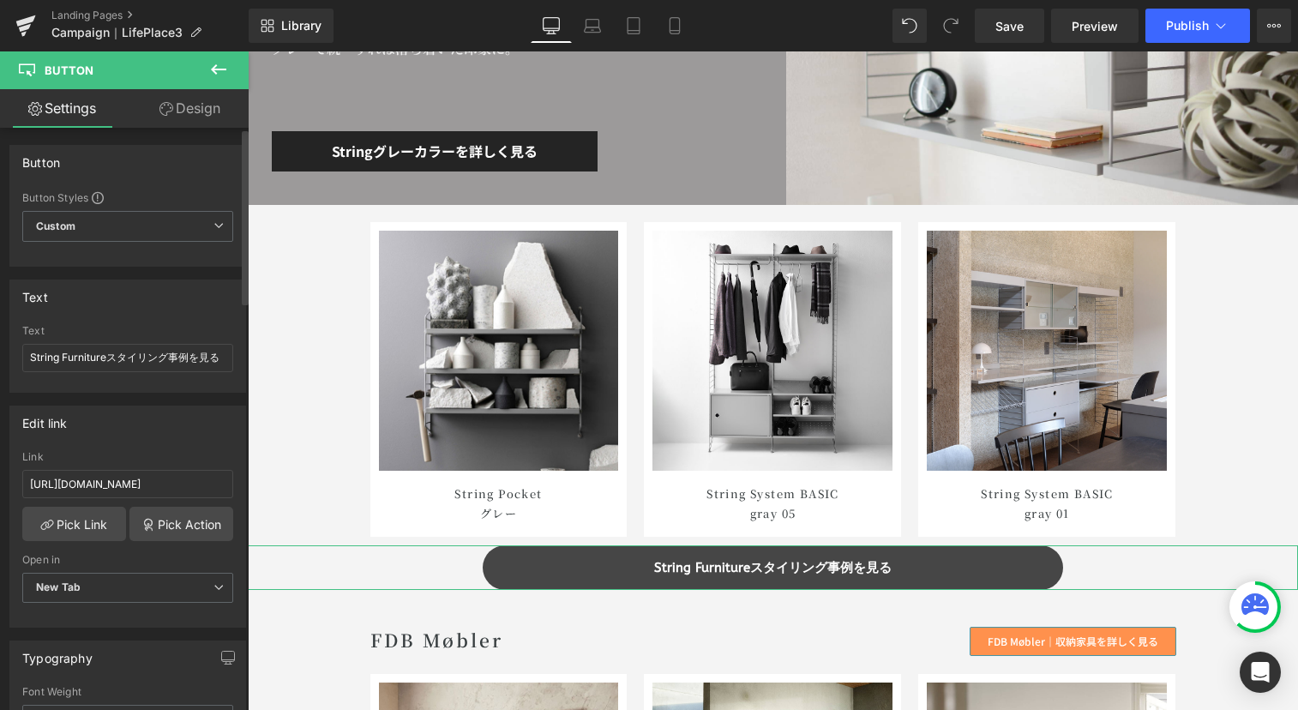
click at [94, 427] on div "Edit link" at bounding box center [127, 422] width 235 height 33
click at [1012, 28] on span "Save" at bounding box center [1010, 26] width 28 height 18
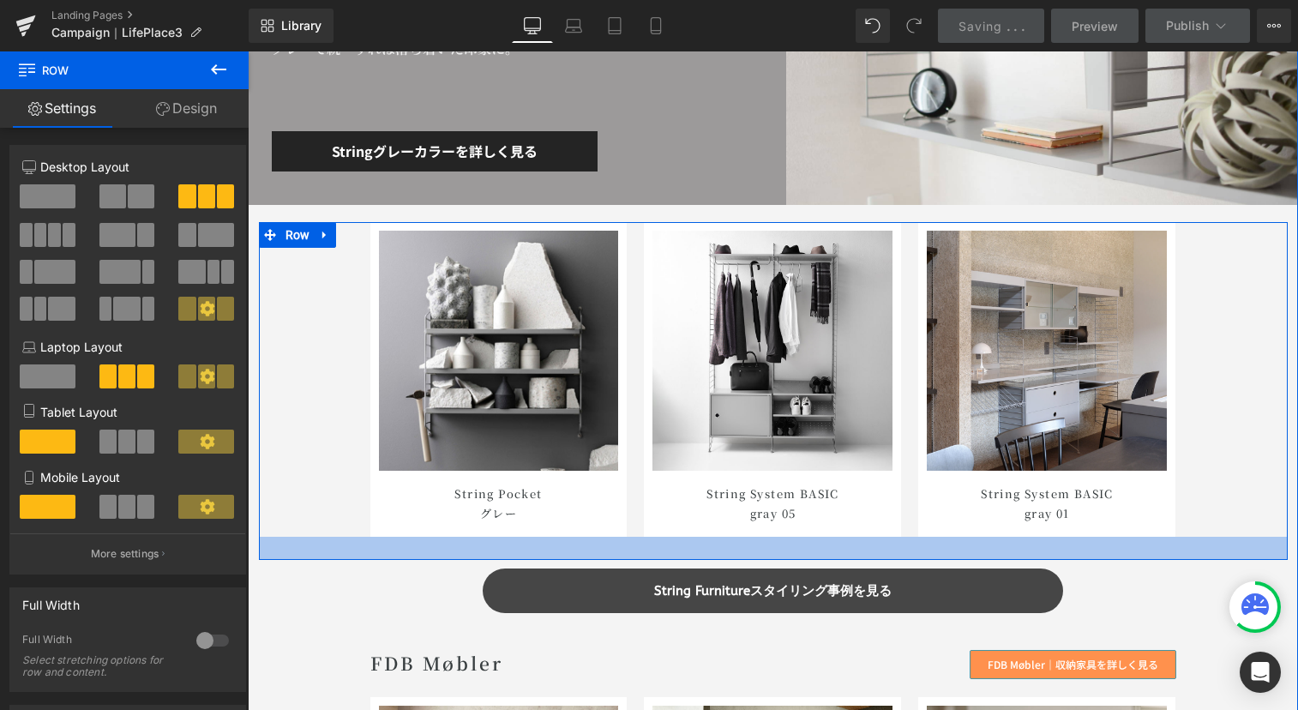
drag, startPoint x: 515, startPoint y: 535, endPoint x: 513, endPoint y: 558, distance: 23.2
click at [513, 558] on div at bounding box center [773, 548] width 1029 height 23
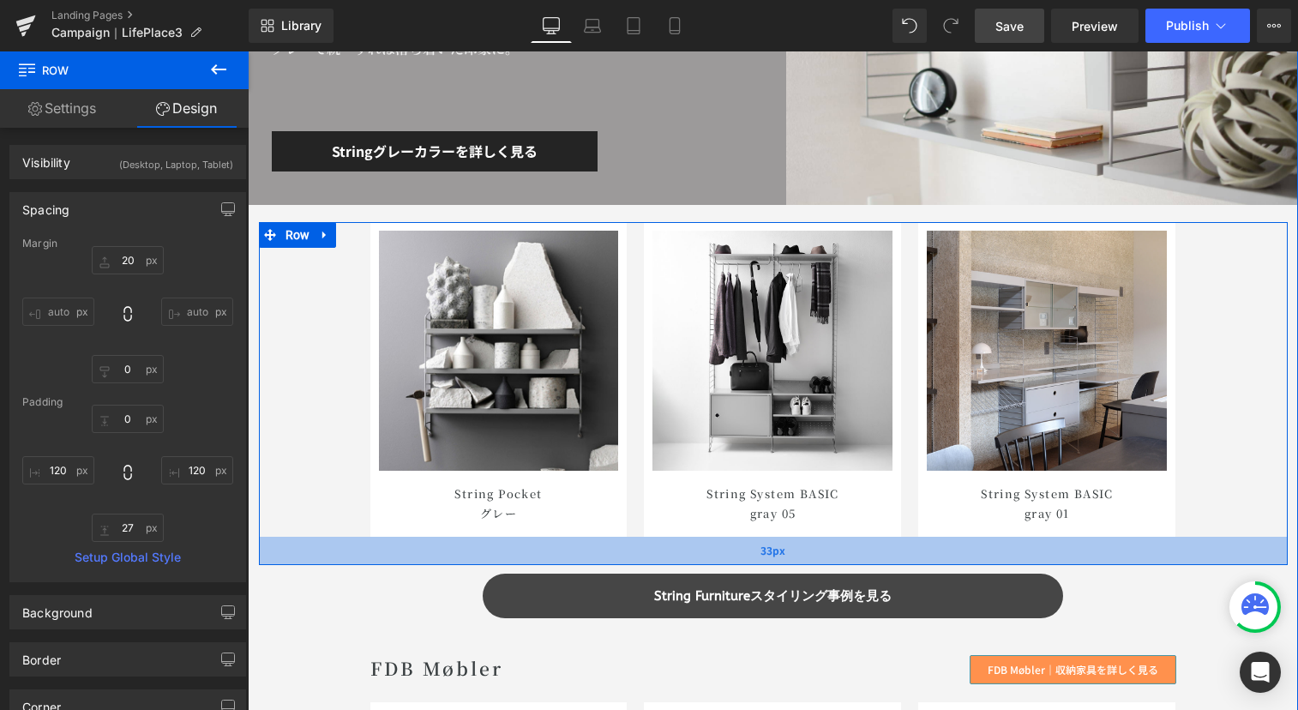
click at [532, 558] on div "33px" at bounding box center [773, 551] width 1029 height 28
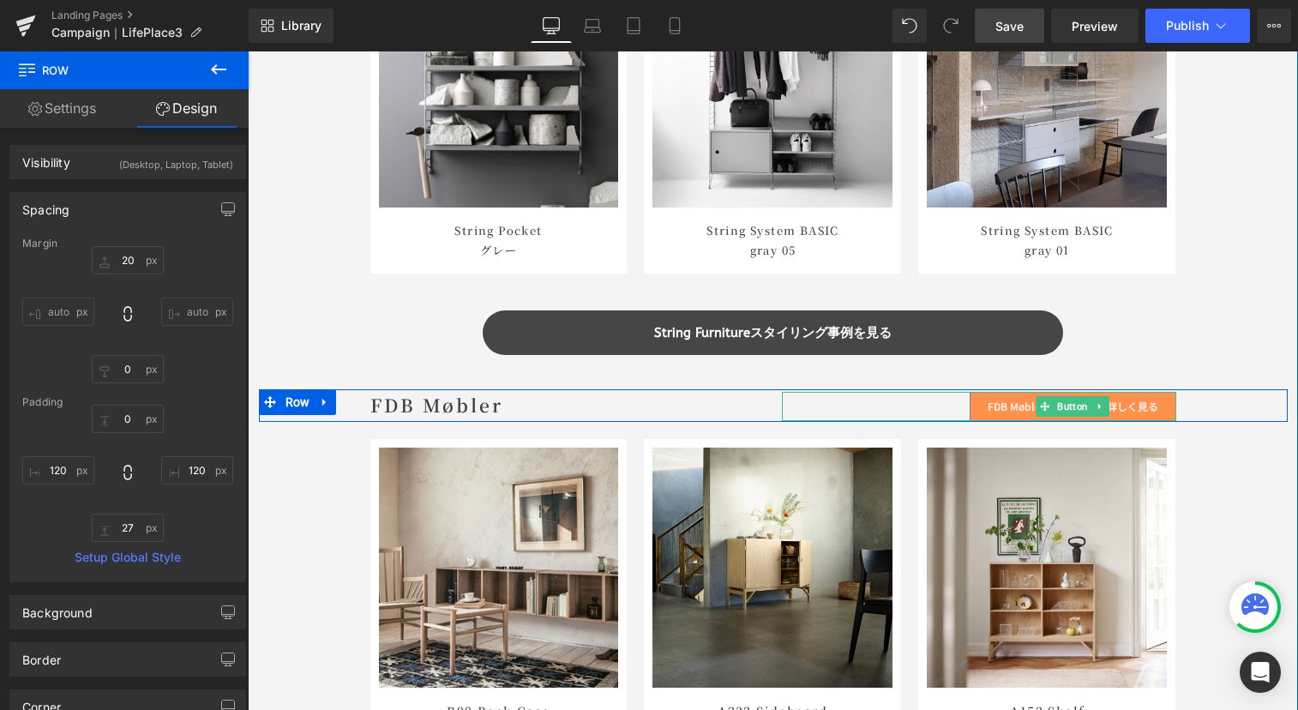
scroll to position [9161, 0]
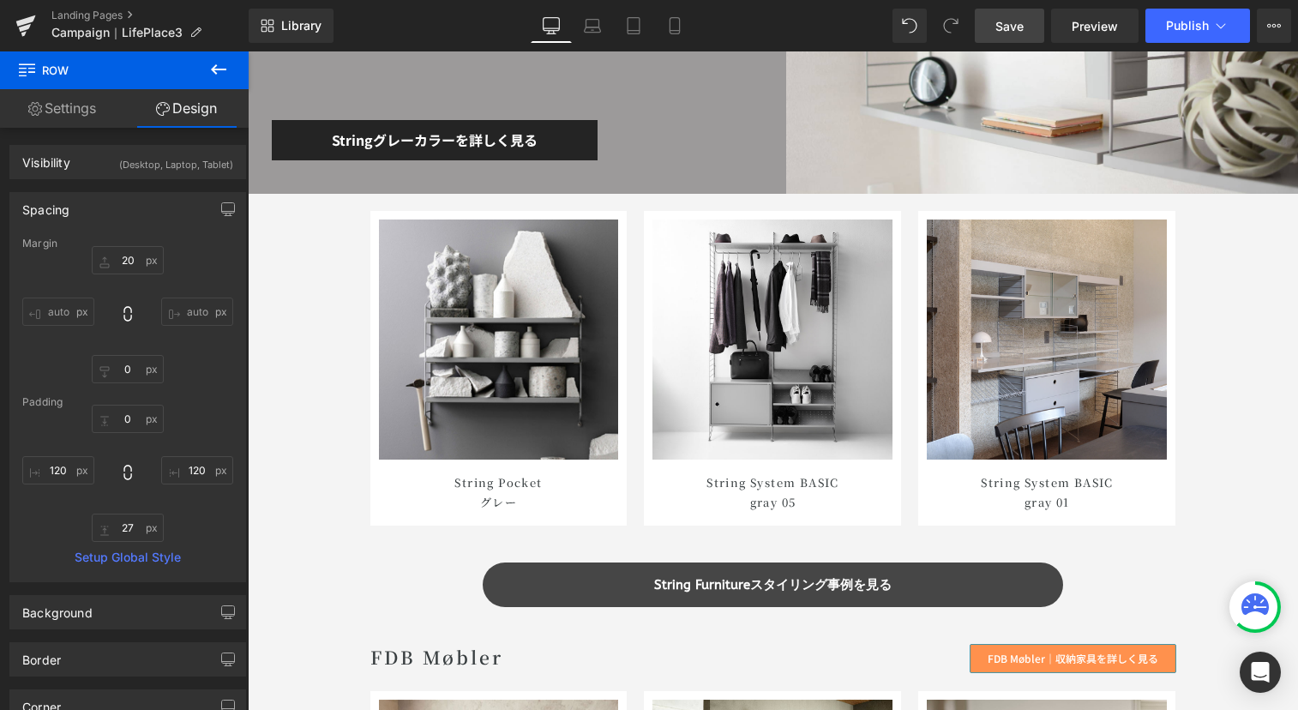
drag, startPoint x: 1014, startPoint y: 12, endPoint x: 768, endPoint y: 10, distance: 245.3
click at [1014, 12] on link "Save" at bounding box center [1009, 26] width 69 height 34
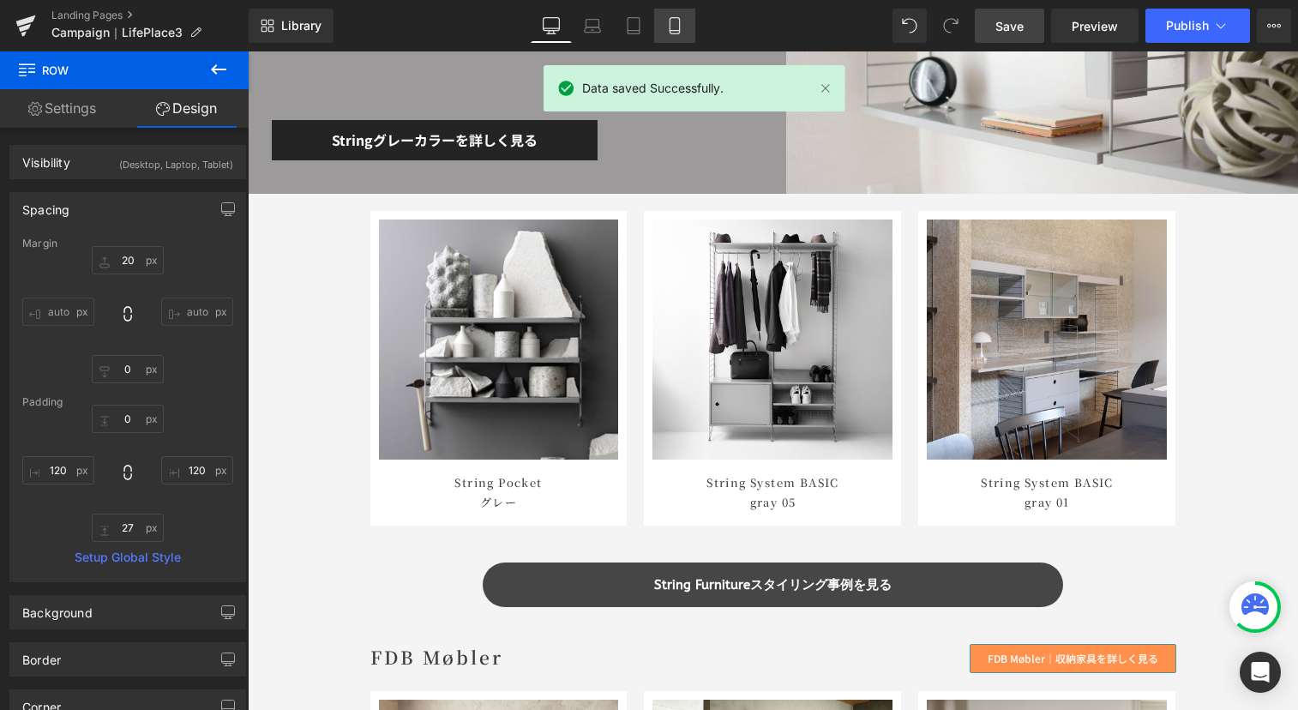
drag, startPoint x: 685, startPoint y: 27, endPoint x: 238, endPoint y: 134, distance: 459.3
click at [685, 27] on link "Mobile" at bounding box center [674, 26] width 41 height 34
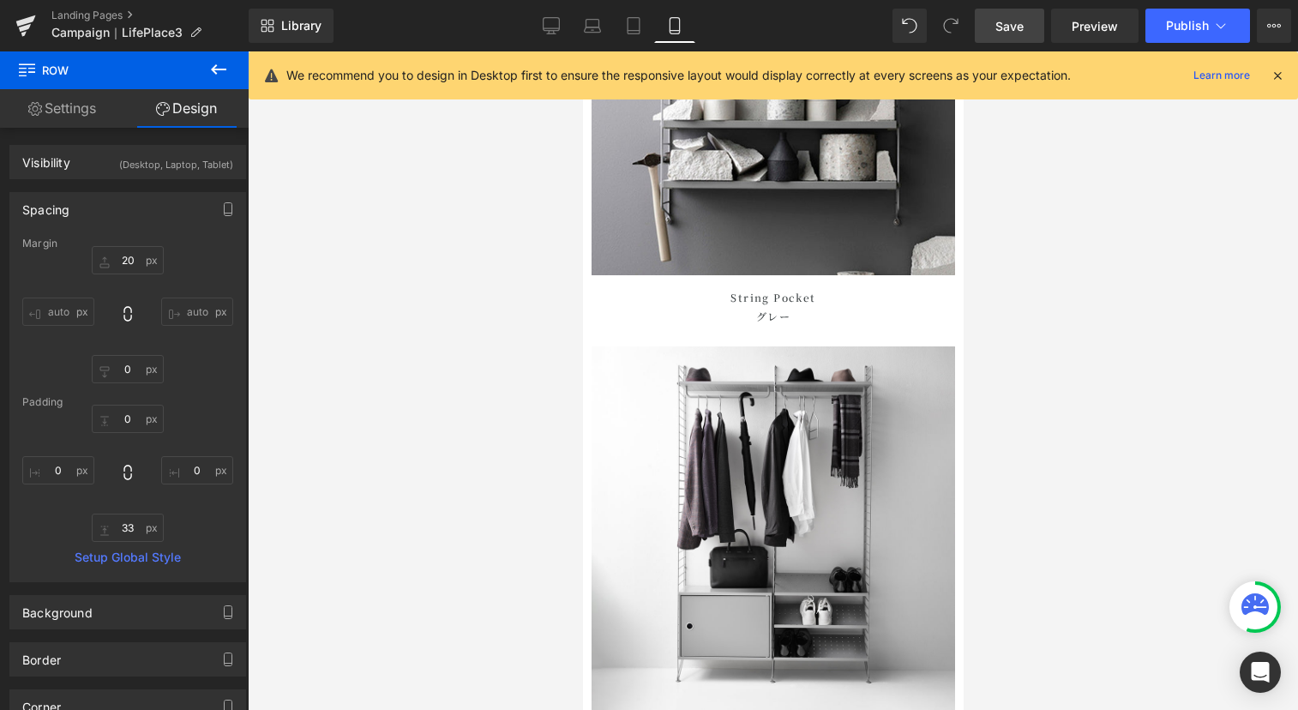
scroll to position [10969, 0]
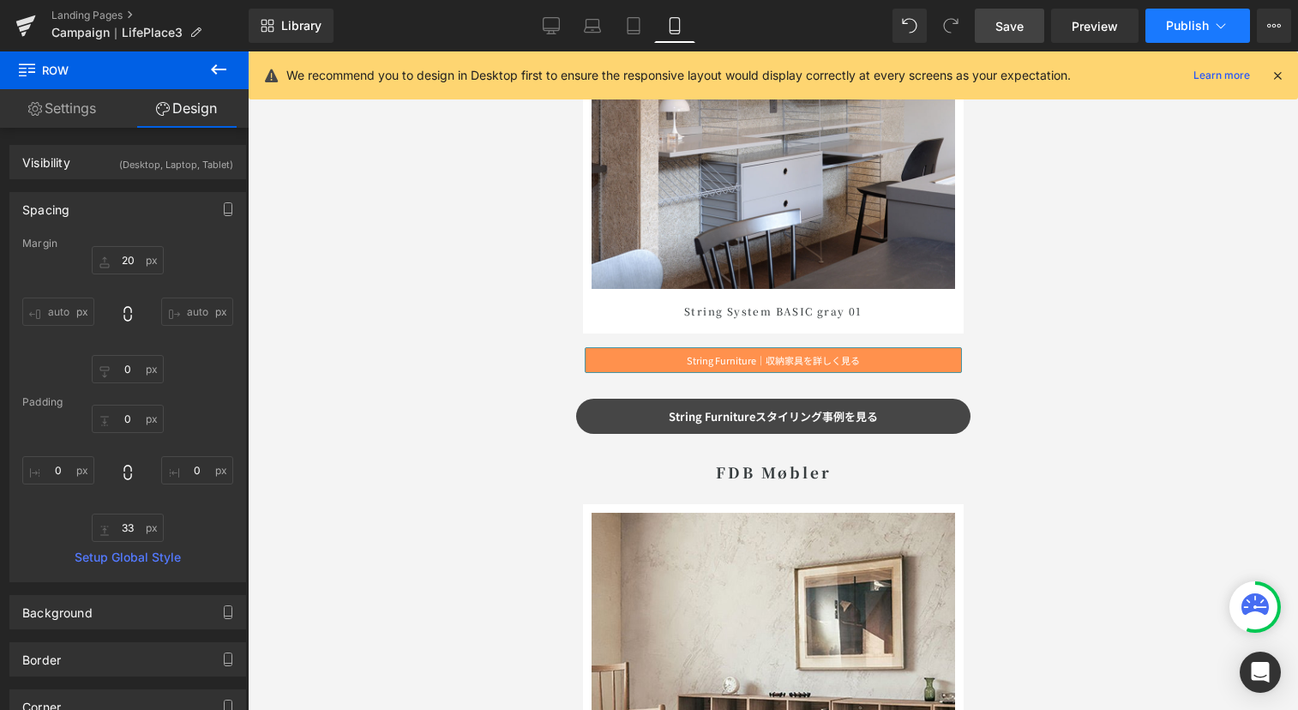
click at [1184, 16] on button "Publish" at bounding box center [1198, 26] width 105 height 34
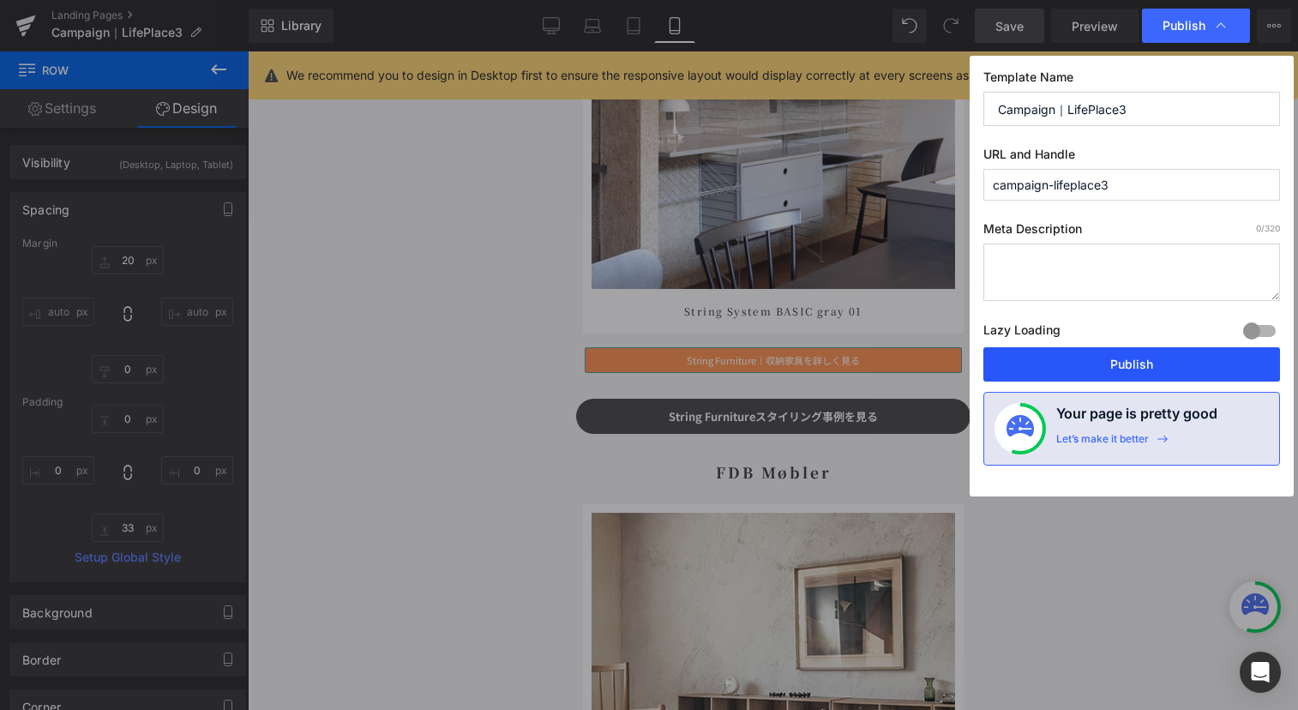
click at [1149, 353] on button "Publish" at bounding box center [1132, 364] width 297 height 34
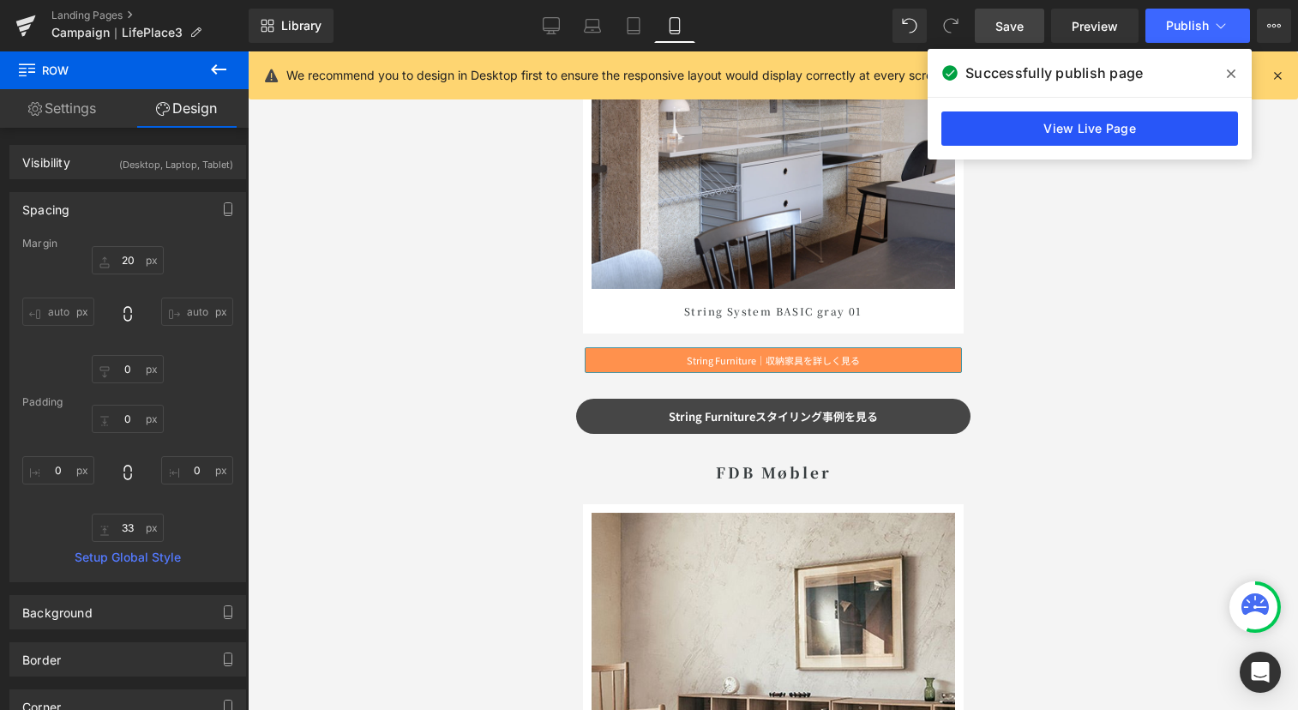
click at [1048, 128] on link "View Live Page" at bounding box center [1090, 128] width 297 height 34
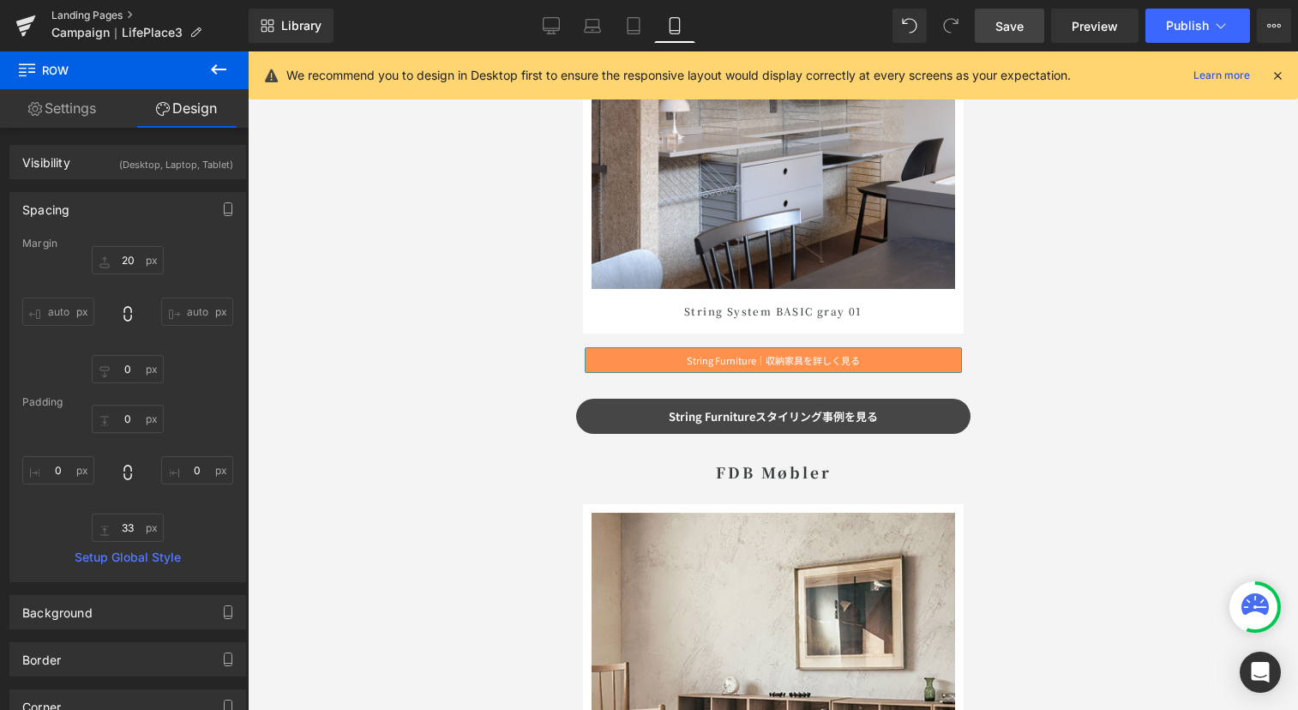
click at [81, 14] on link "Landing Pages" at bounding box center [149, 16] width 197 height 14
